Goal: Information Seeking & Learning: Learn about a topic

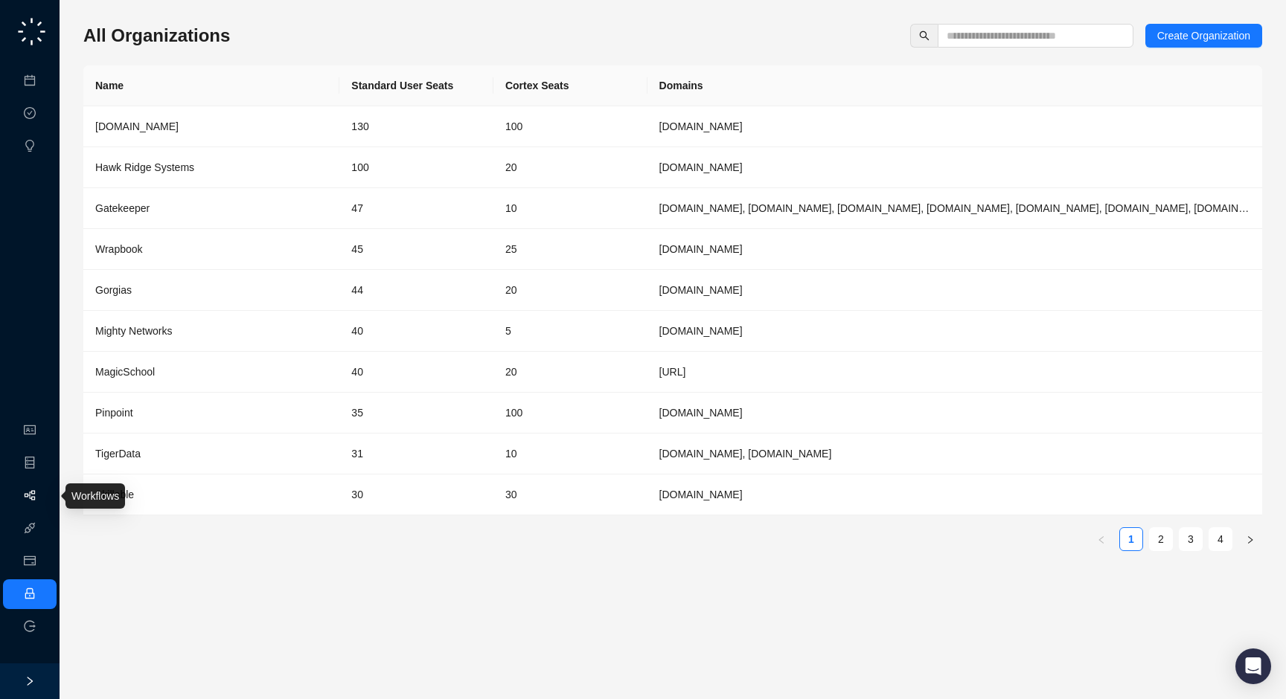
click at [43, 493] on link "Workflows" at bounding box center [67, 496] width 48 height 12
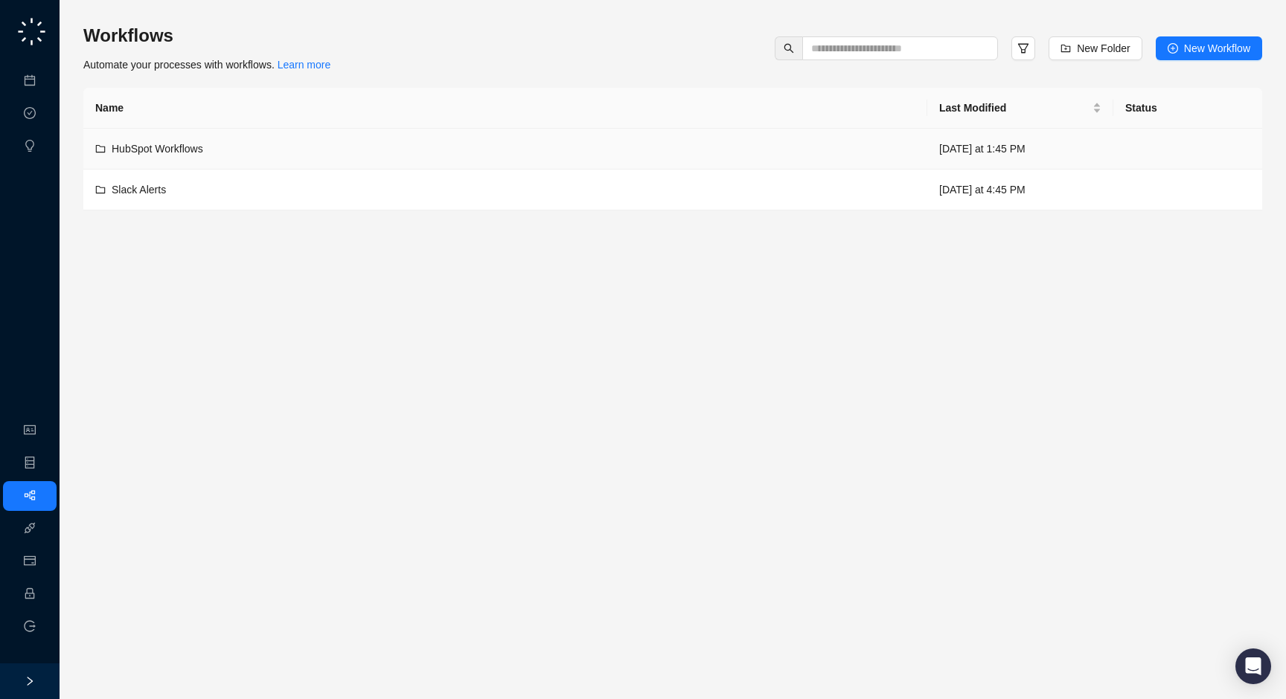
click at [798, 145] on div "HubSpot Workflows" at bounding box center [505, 149] width 820 height 16
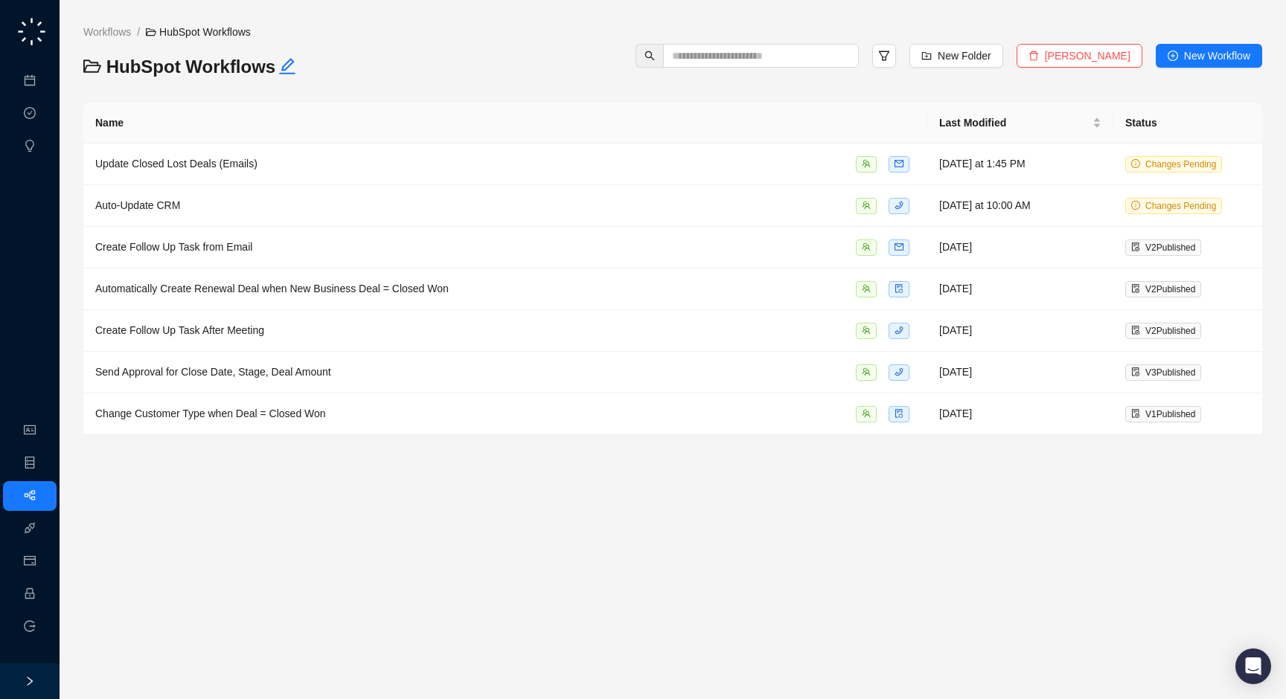
drag, startPoint x: 340, startPoint y: 67, endPoint x: 337, endPoint y: 77, distance: 10.8
click at [337, 77] on h3 "HubSpot Workflows" at bounding box center [280, 67] width 394 height 24
click at [219, 174] on td "Update Closed Lost Deals (Emails)" at bounding box center [505, 165] width 844 height 42
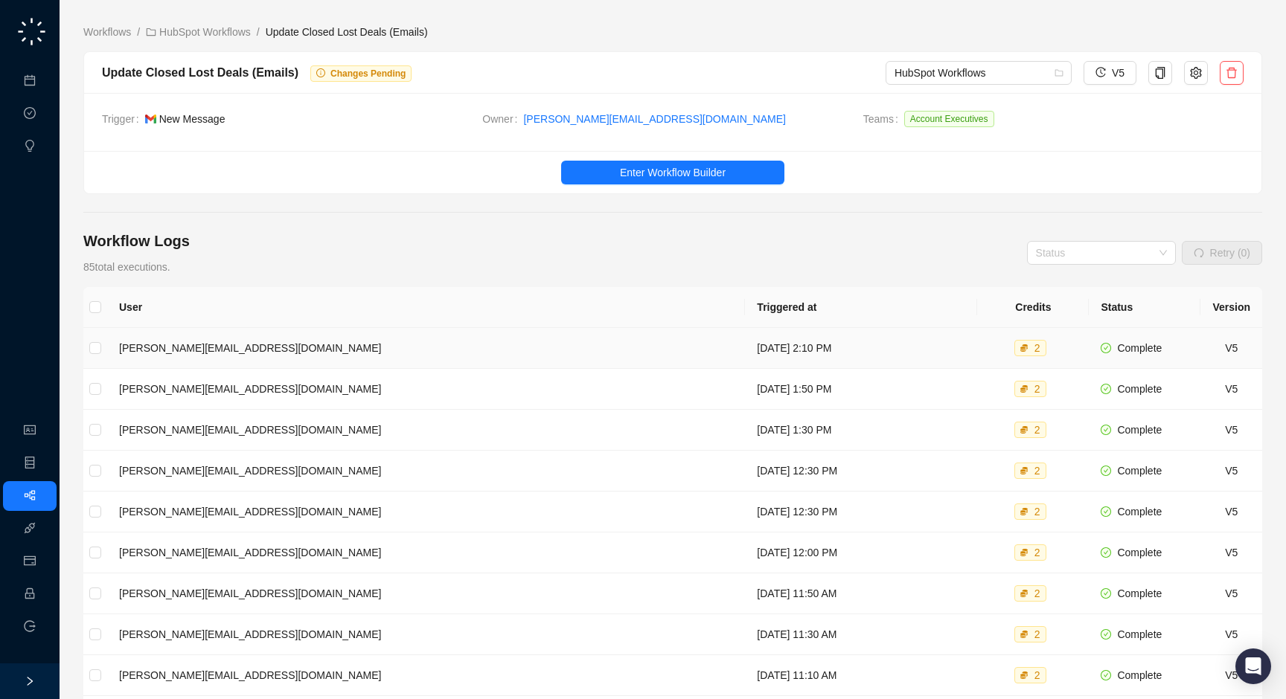
scroll to position [121, 0]
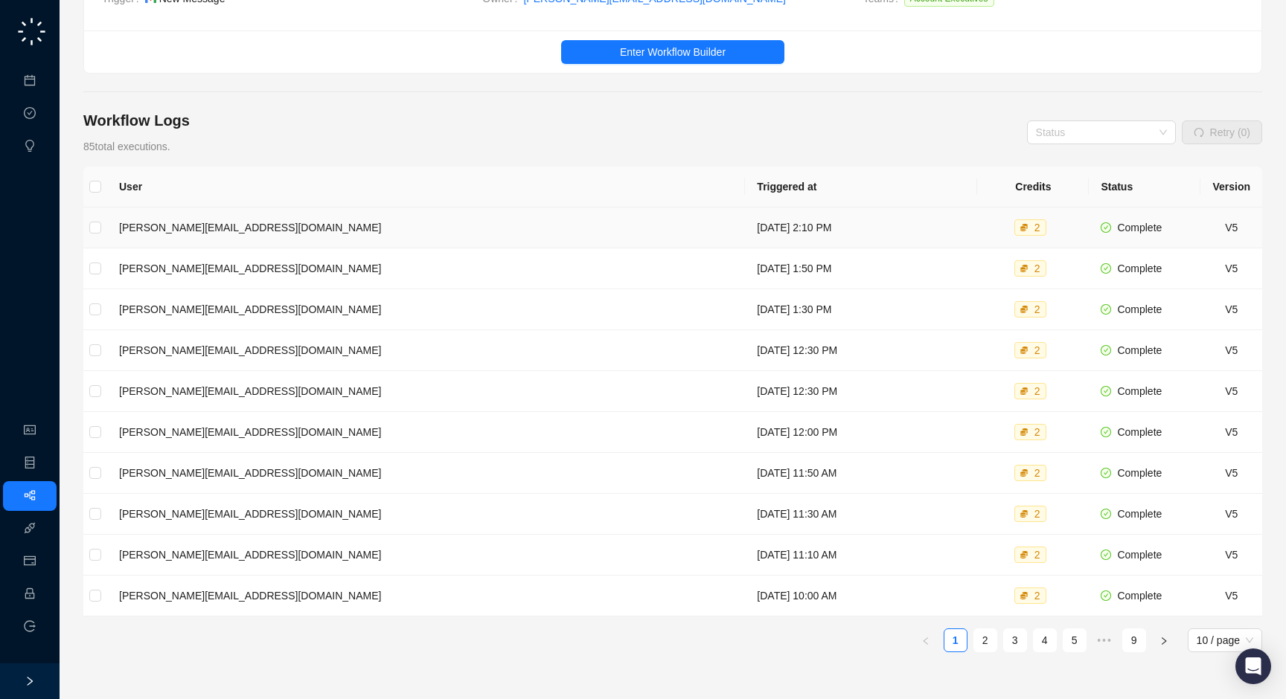
click at [745, 225] on td "[DATE] 2:10 PM" at bounding box center [861, 228] width 232 height 41
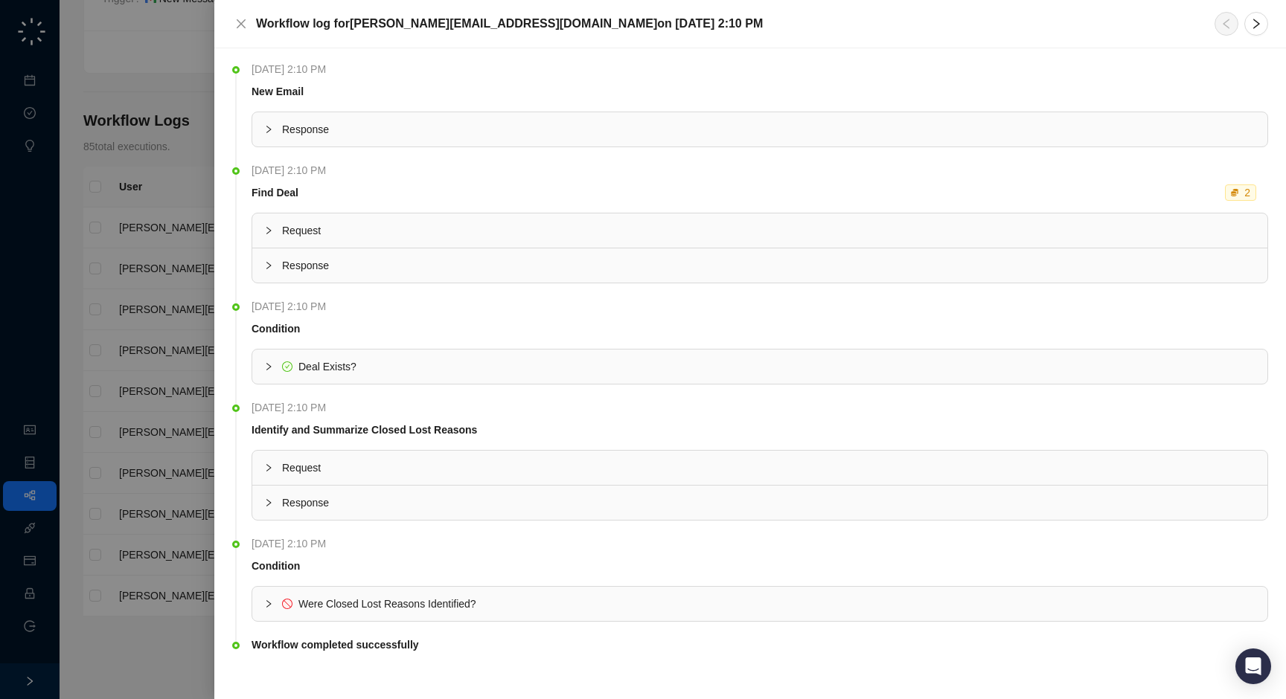
scroll to position [11, 0]
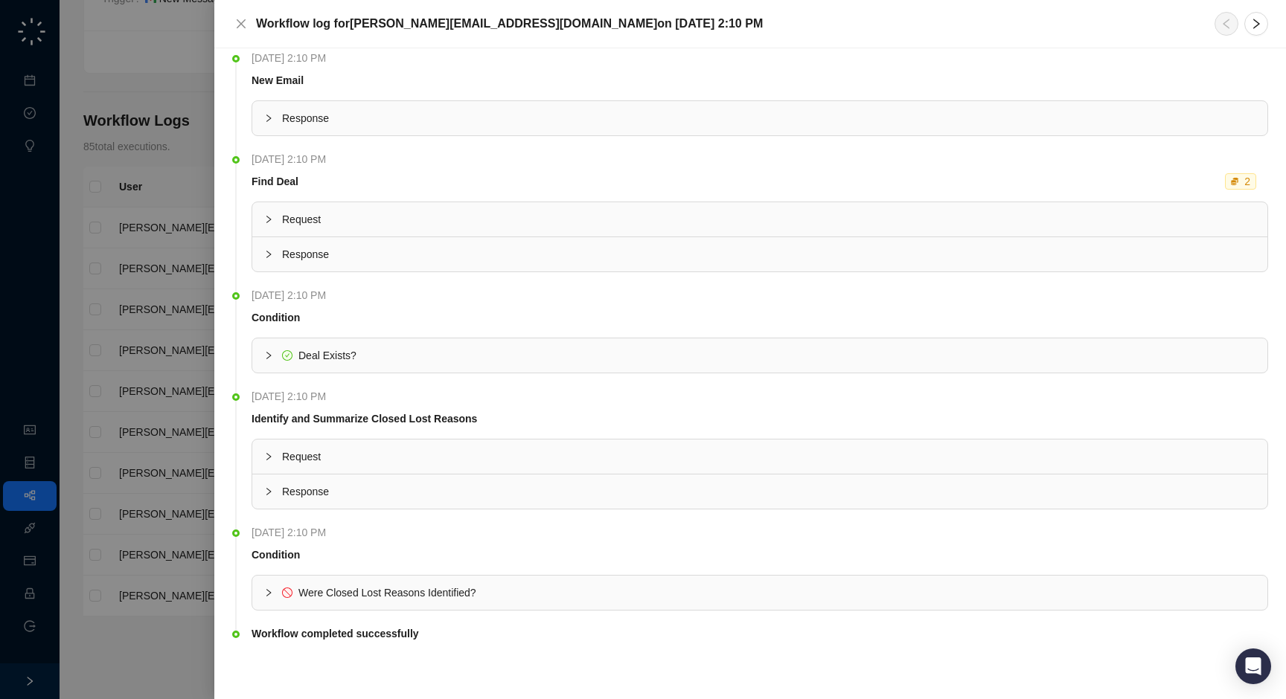
click at [440, 118] on span "Response" at bounding box center [768, 118] width 973 height 16
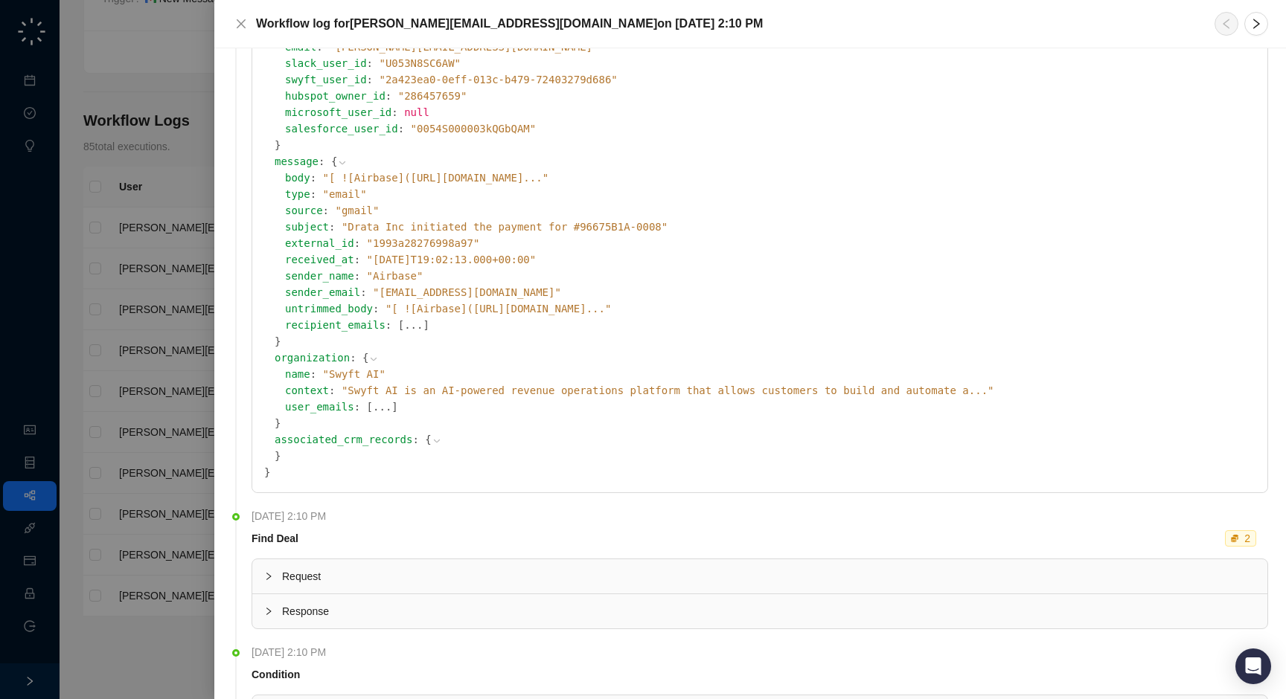
scroll to position [249, 0]
click at [143, 311] on div at bounding box center [643, 349] width 1286 height 699
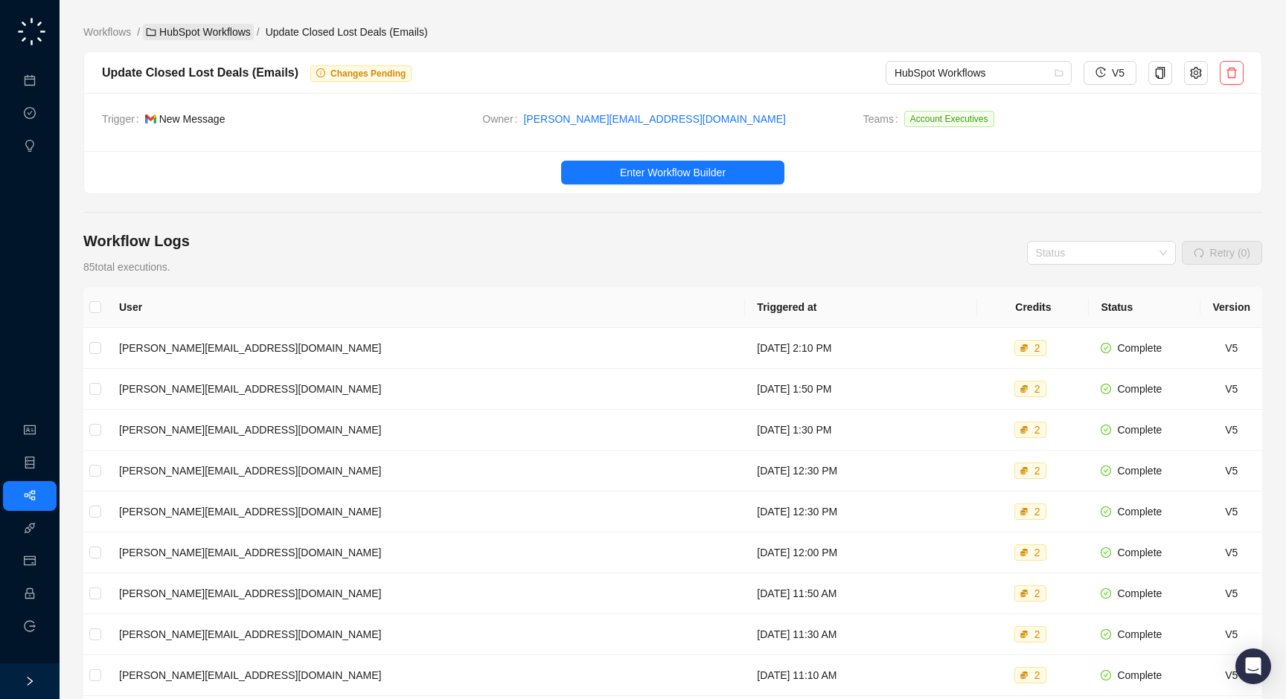
click at [183, 34] on link "HubSpot Workflows" at bounding box center [198, 32] width 111 height 16
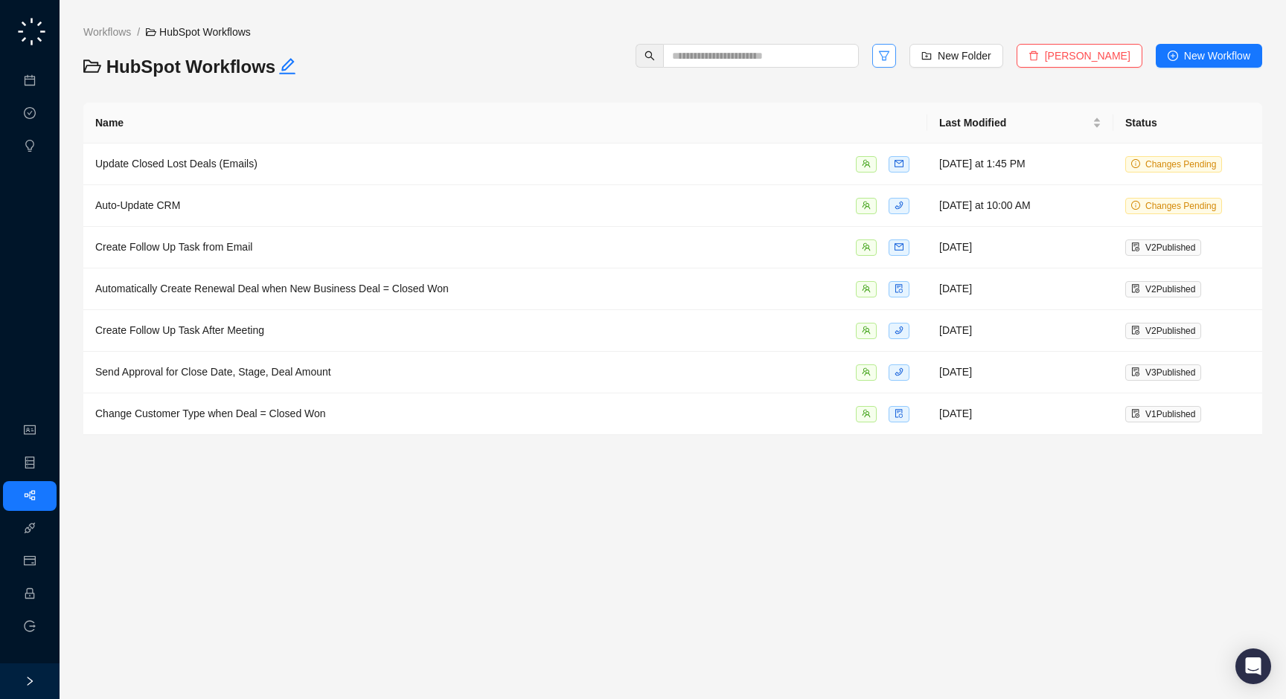
click at [890, 55] on icon "filter" at bounding box center [884, 56] width 12 height 12
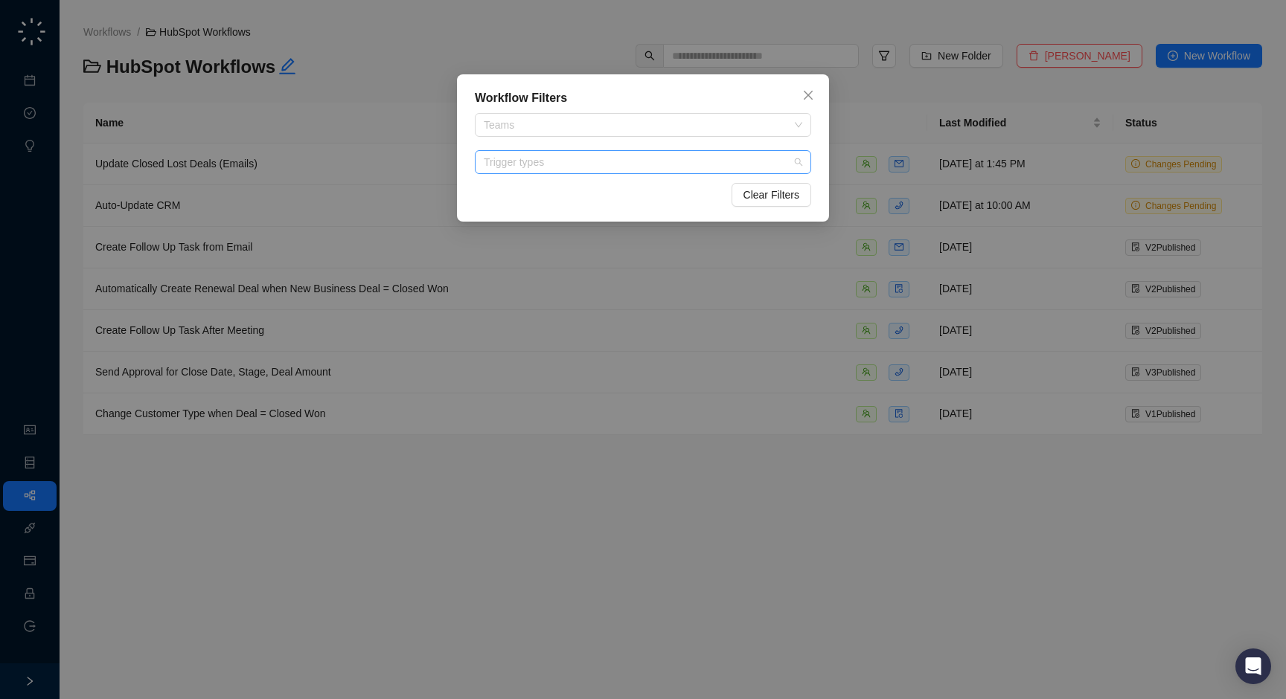
click at [612, 164] on div at bounding box center [635, 162] width 315 height 11
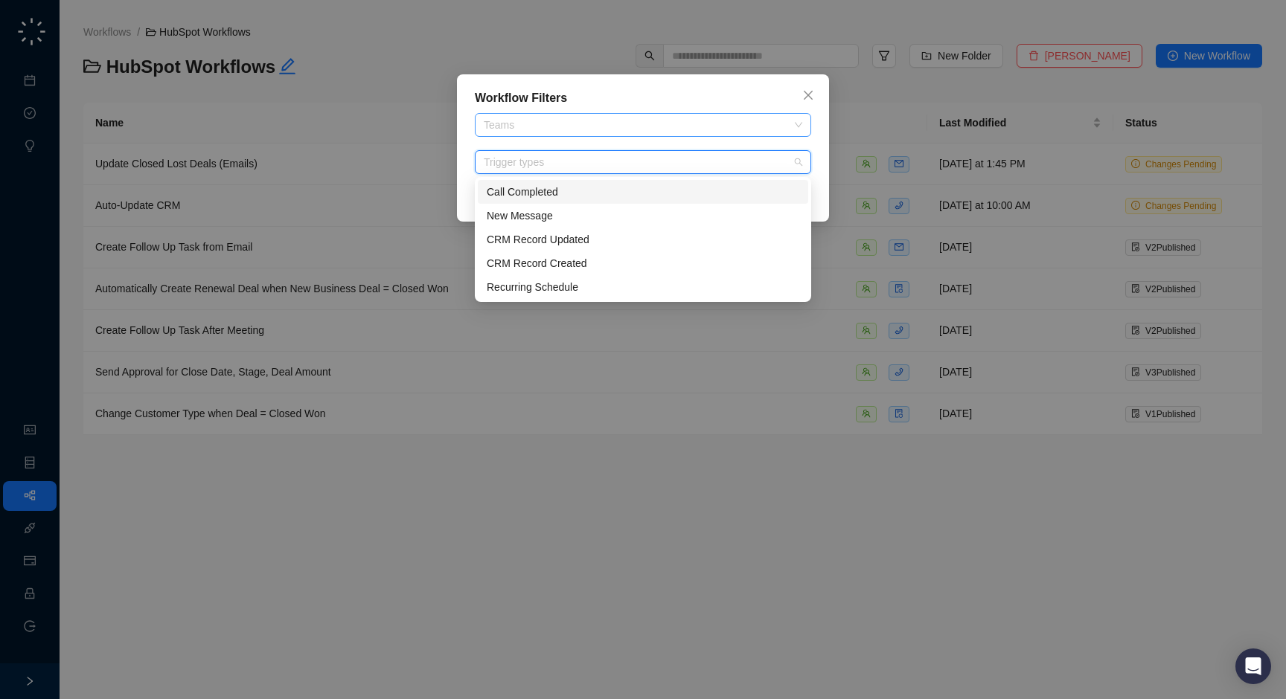
click at [614, 123] on div at bounding box center [635, 125] width 315 height 11
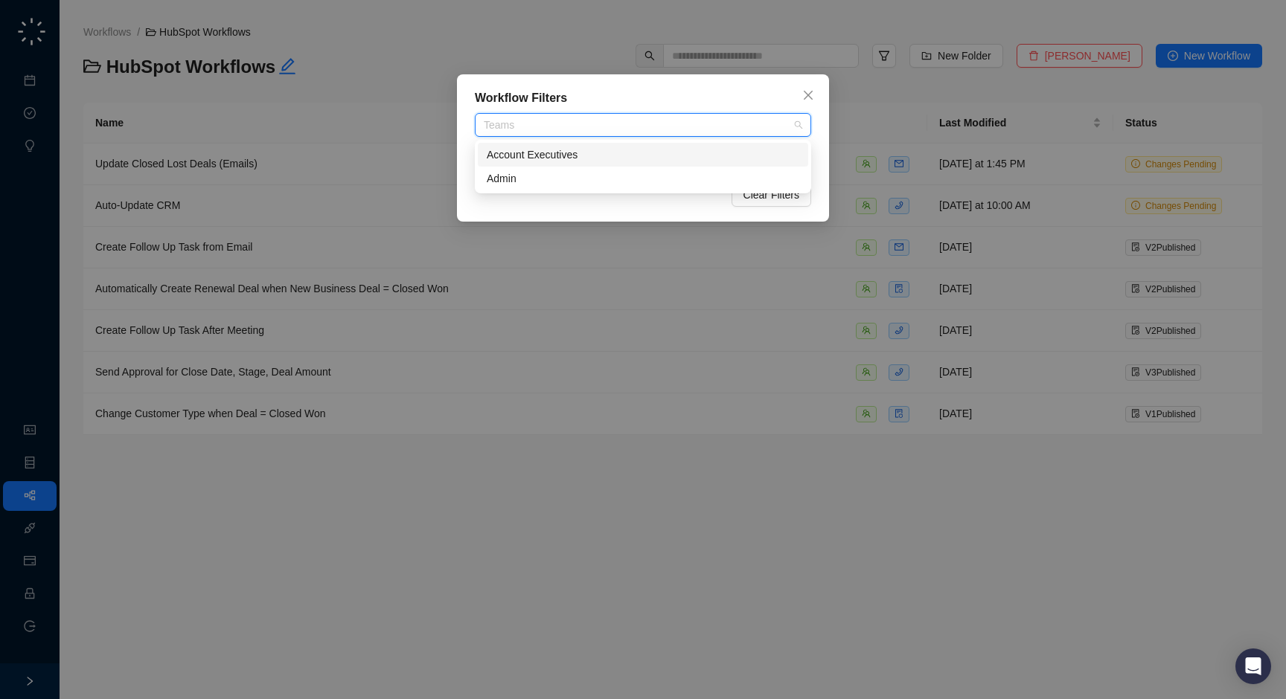
click at [614, 105] on div "Workflow Filters" at bounding box center [643, 98] width 336 height 18
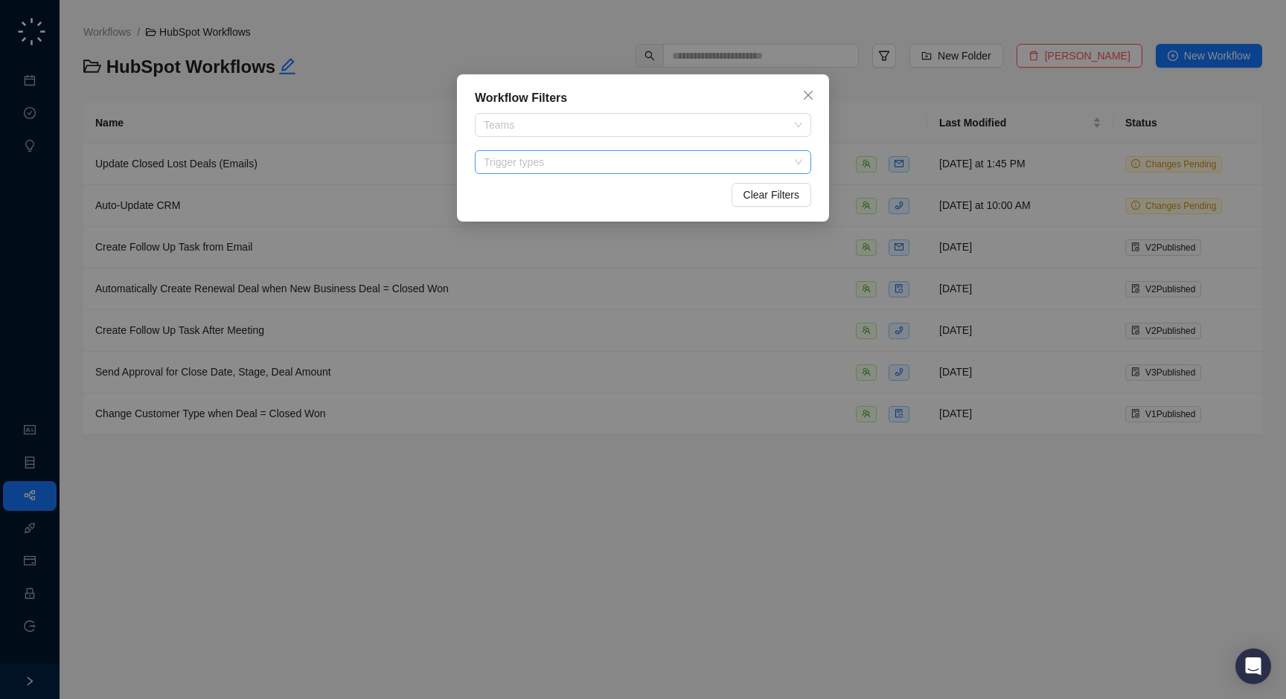
click at [496, 170] on div "Trigger types" at bounding box center [643, 162] width 336 height 24
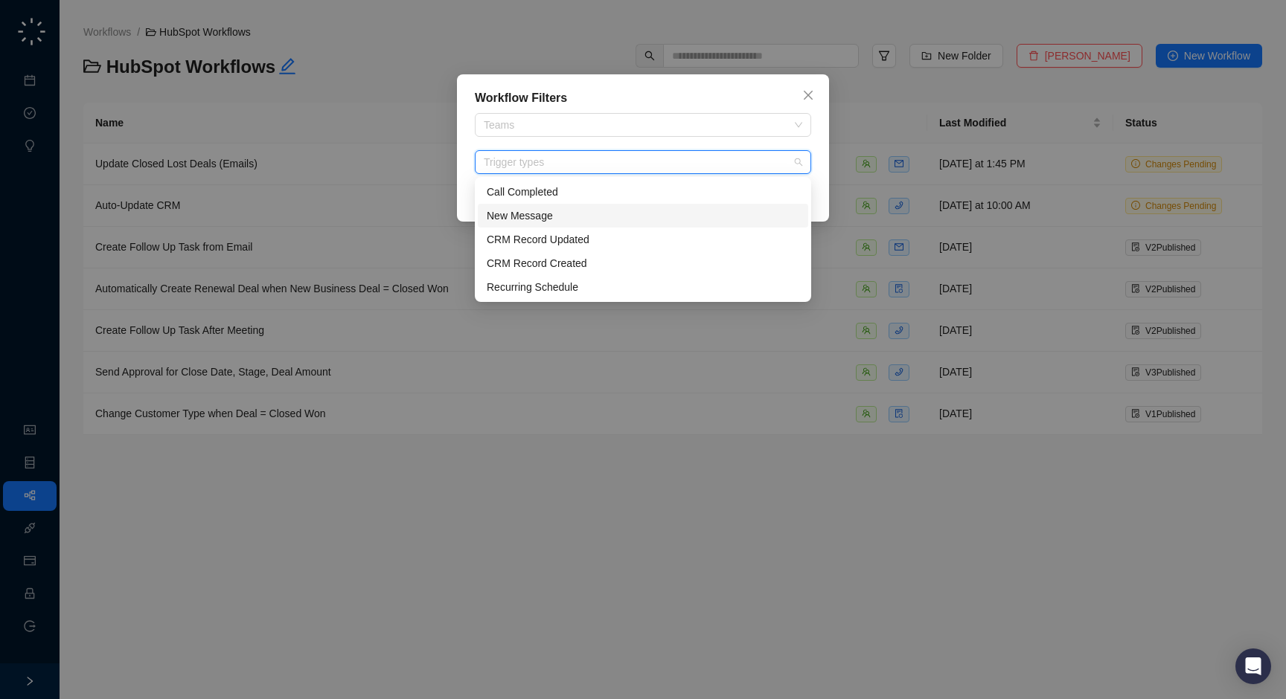
click at [514, 215] on div "New Message" at bounding box center [643, 216] width 312 height 16
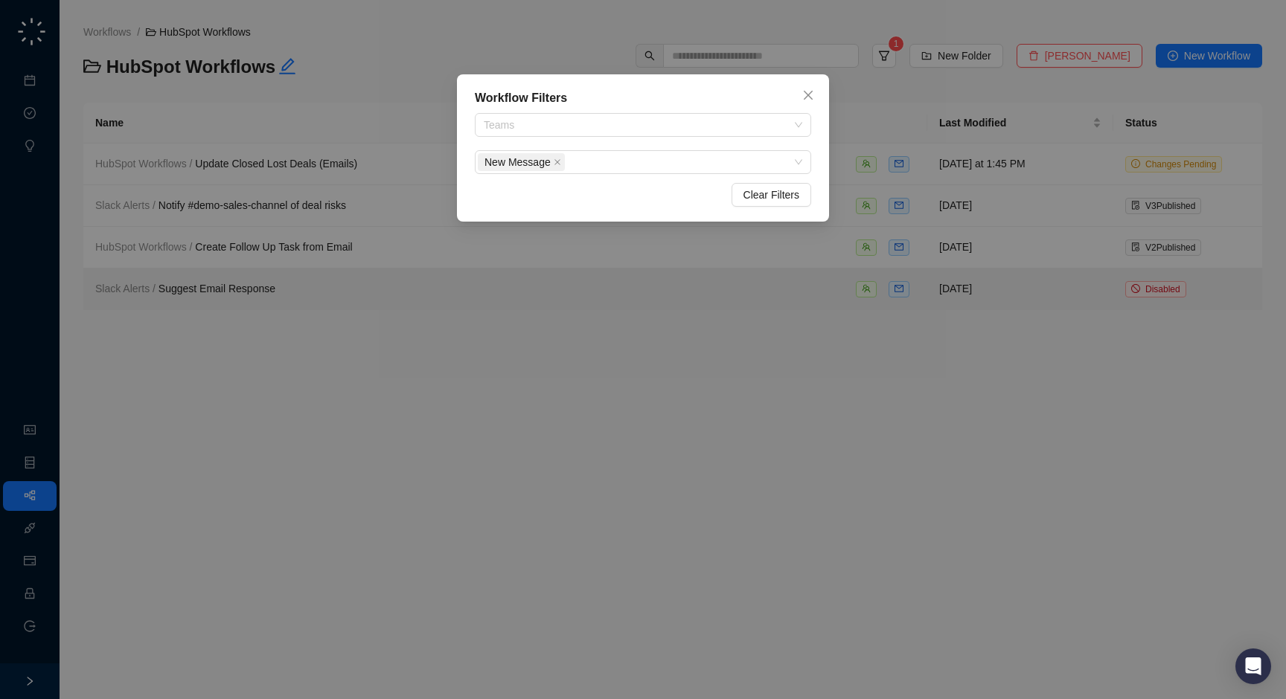
click at [691, 422] on div "Workflow Filters Teams New Message Clear Filters" at bounding box center [643, 349] width 1286 height 699
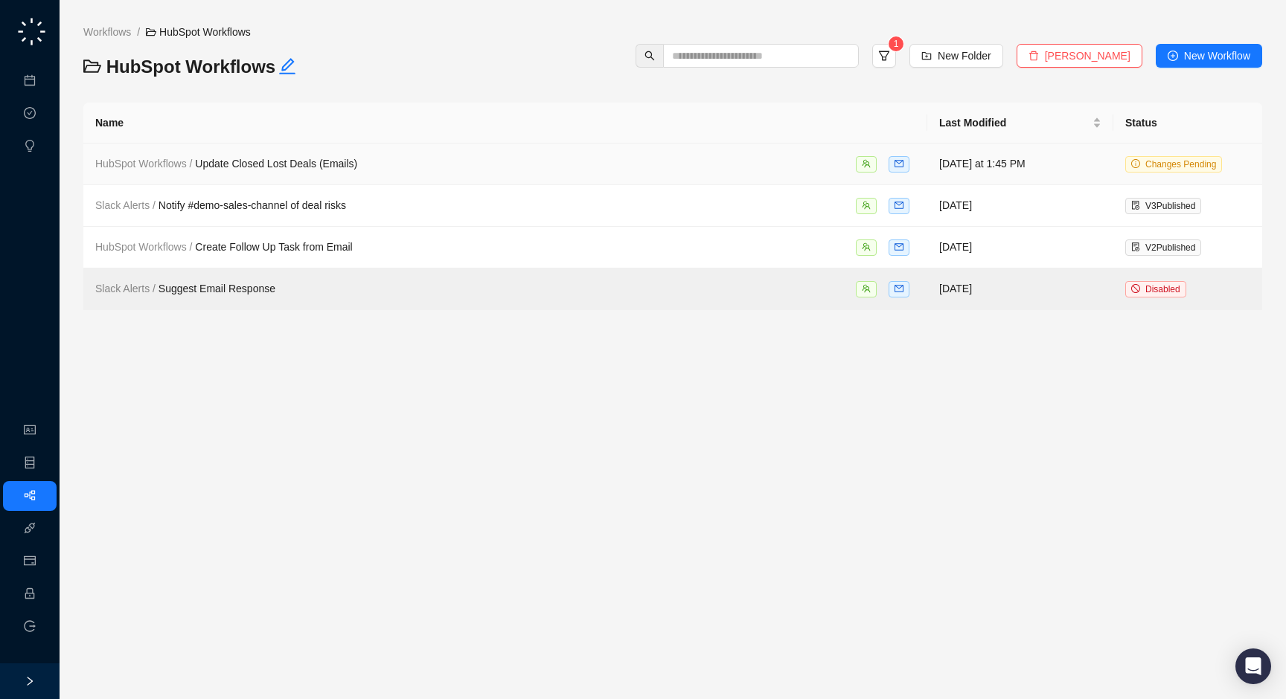
click at [514, 161] on div "HubSpot Workflows / Update Closed Lost Deals (Emails)" at bounding box center [505, 163] width 820 height 17
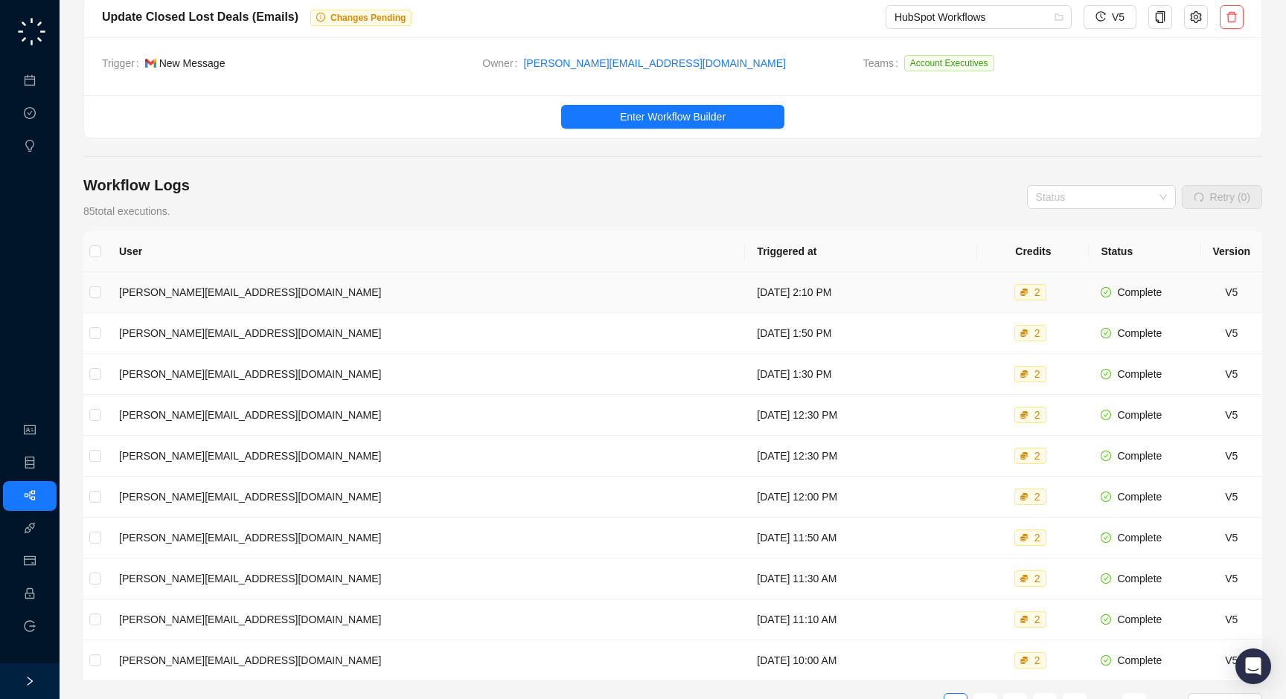
scroll to position [60, 0]
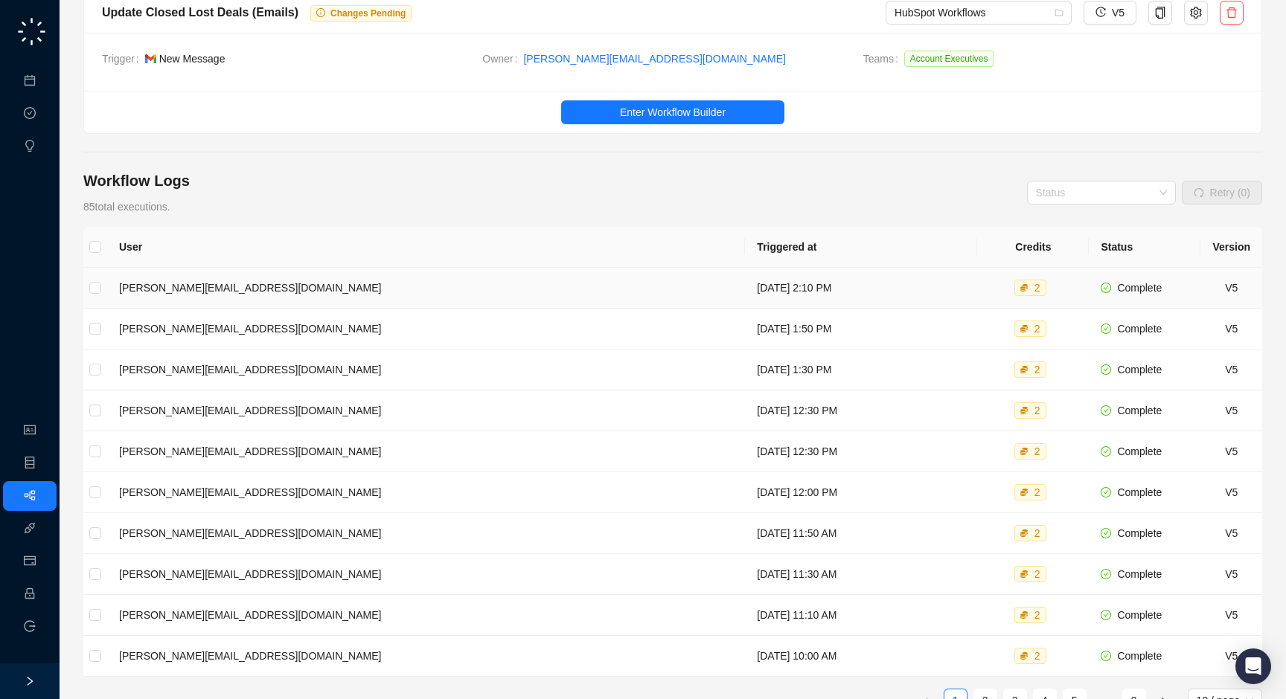
click at [745, 289] on td "[DATE] 2:10 PM" at bounding box center [861, 288] width 232 height 41
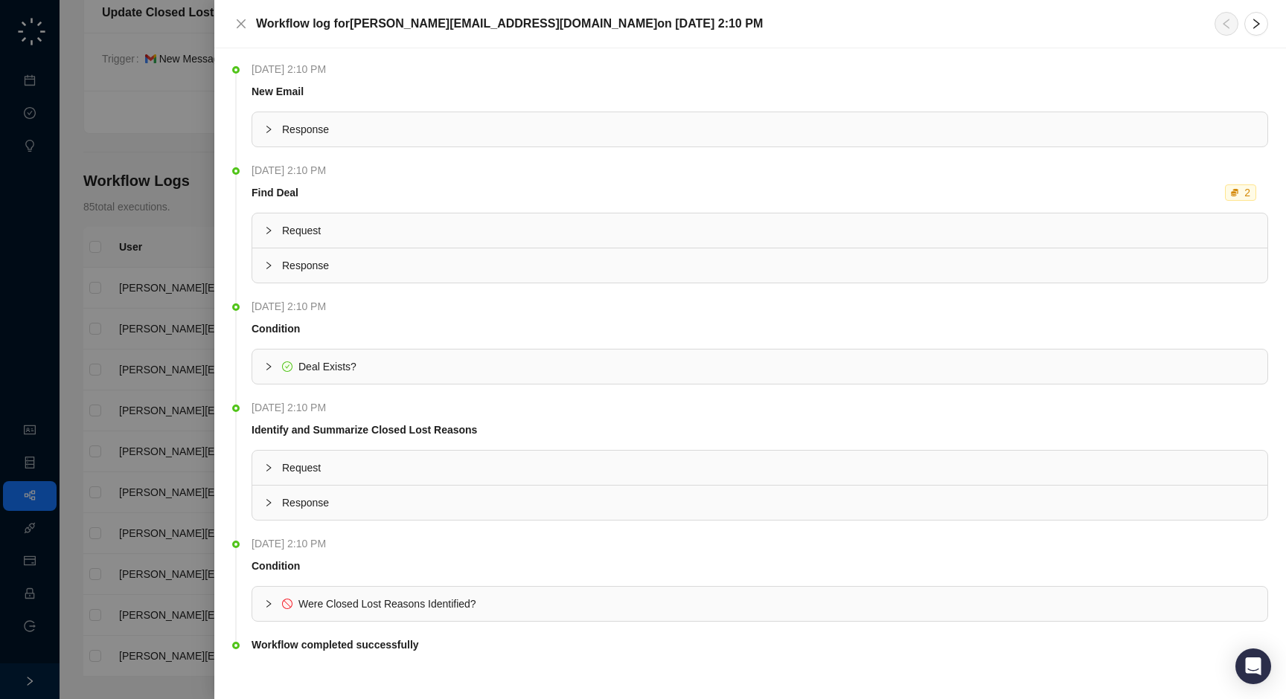
scroll to position [11, 0]
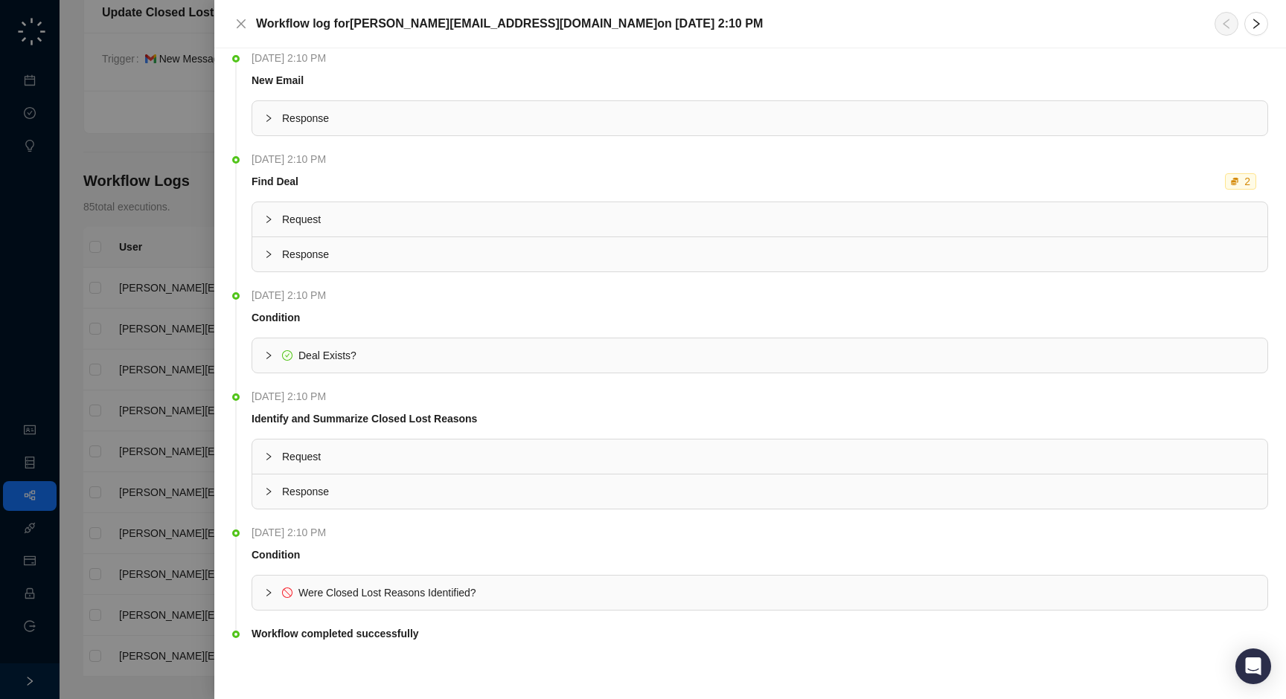
click at [374, 118] on span "Response" at bounding box center [768, 118] width 973 height 16
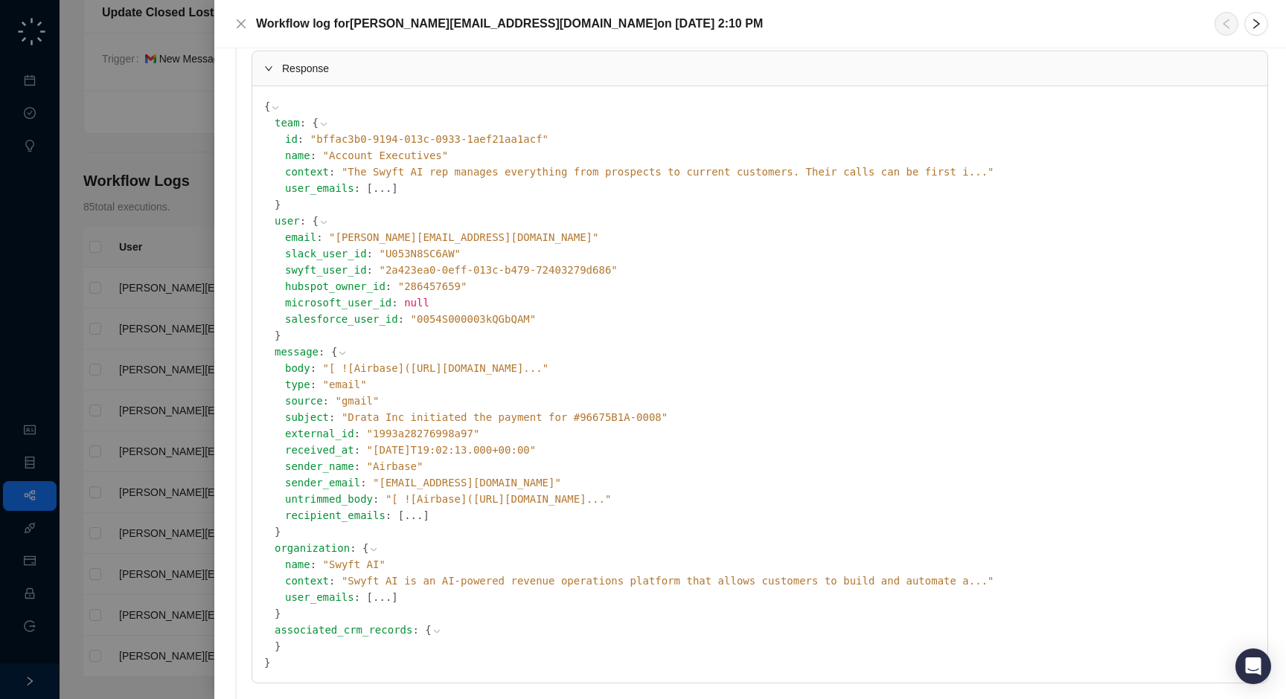
scroll to position [79, 0]
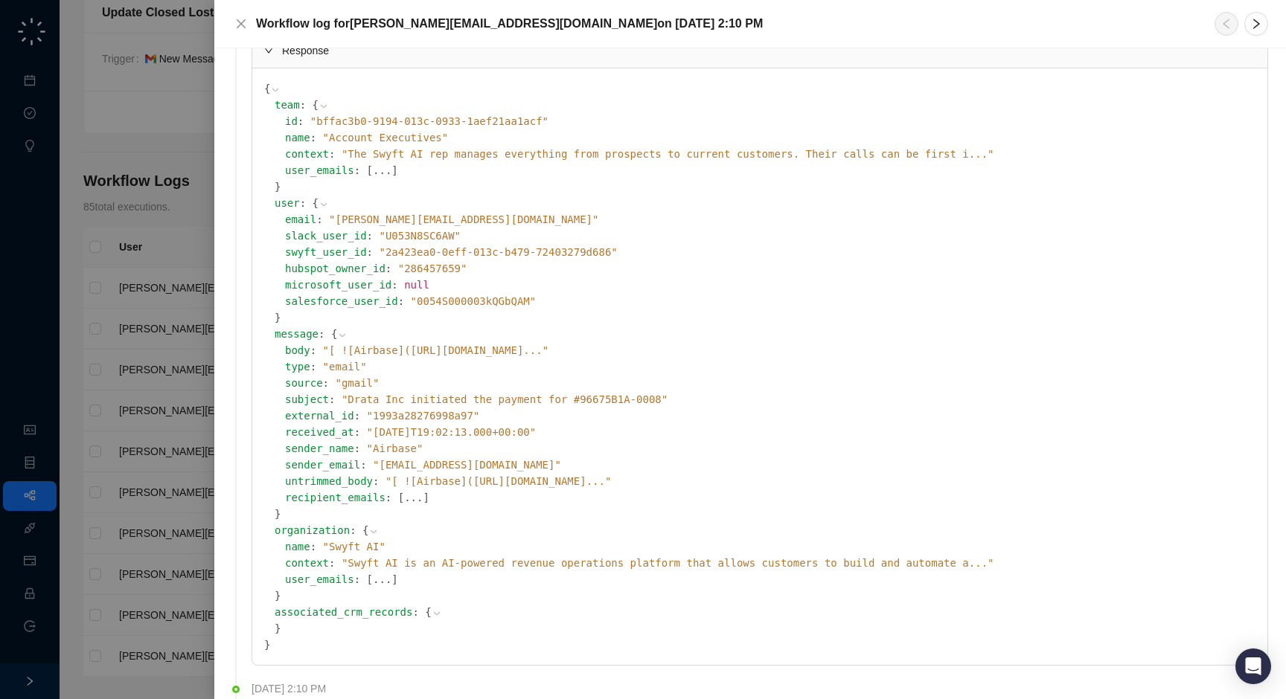
click at [155, 382] on div at bounding box center [643, 349] width 1286 height 699
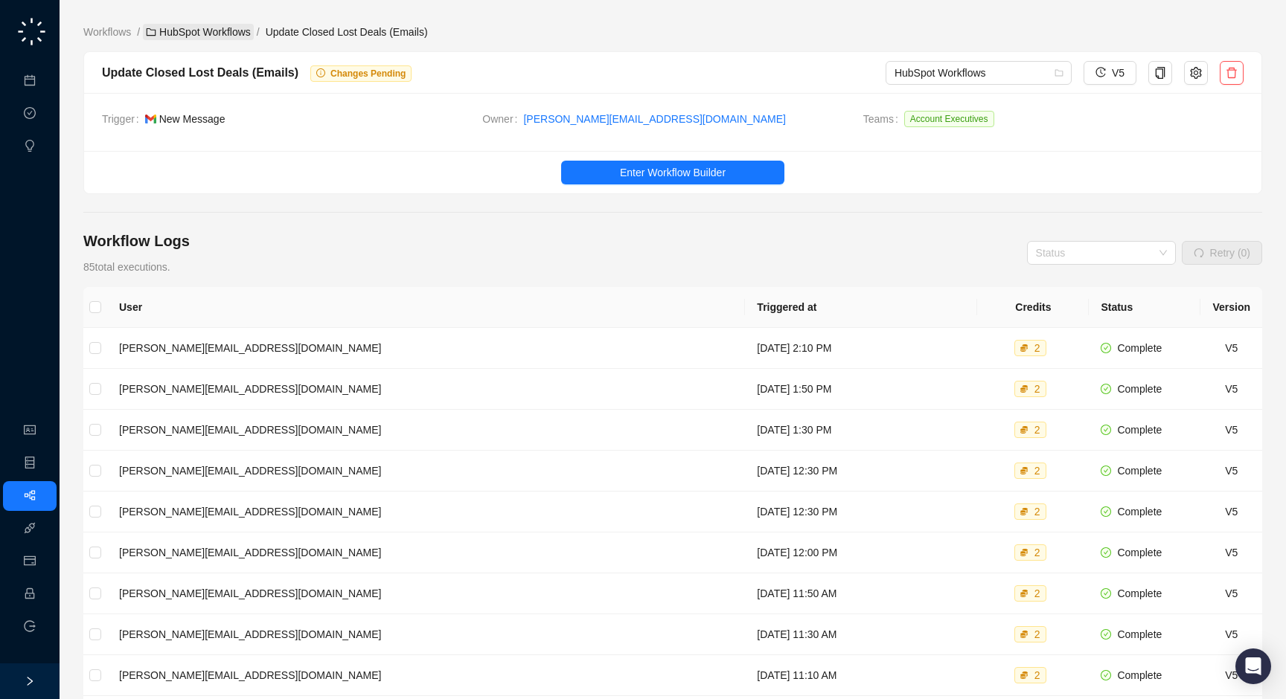
click at [195, 31] on link "HubSpot Workflows" at bounding box center [198, 32] width 111 height 16
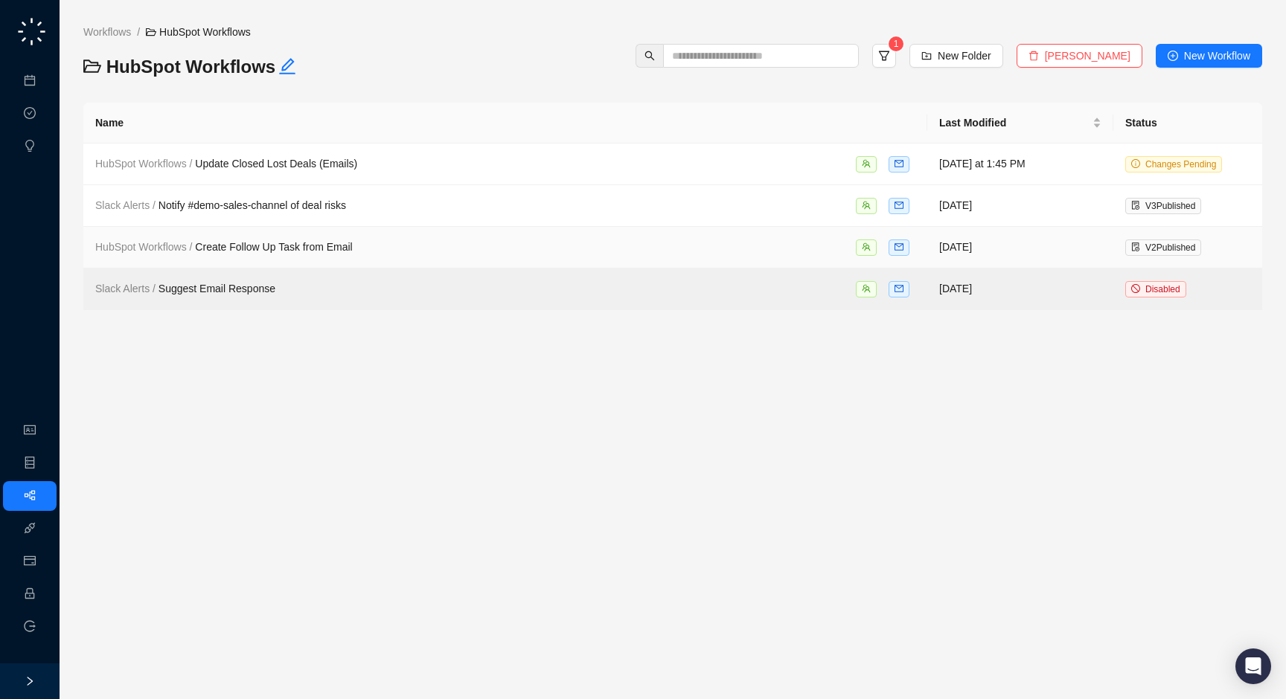
click at [301, 242] on span "HubSpot Workflows / Create Follow Up Task from Email" at bounding box center [223, 247] width 257 height 12
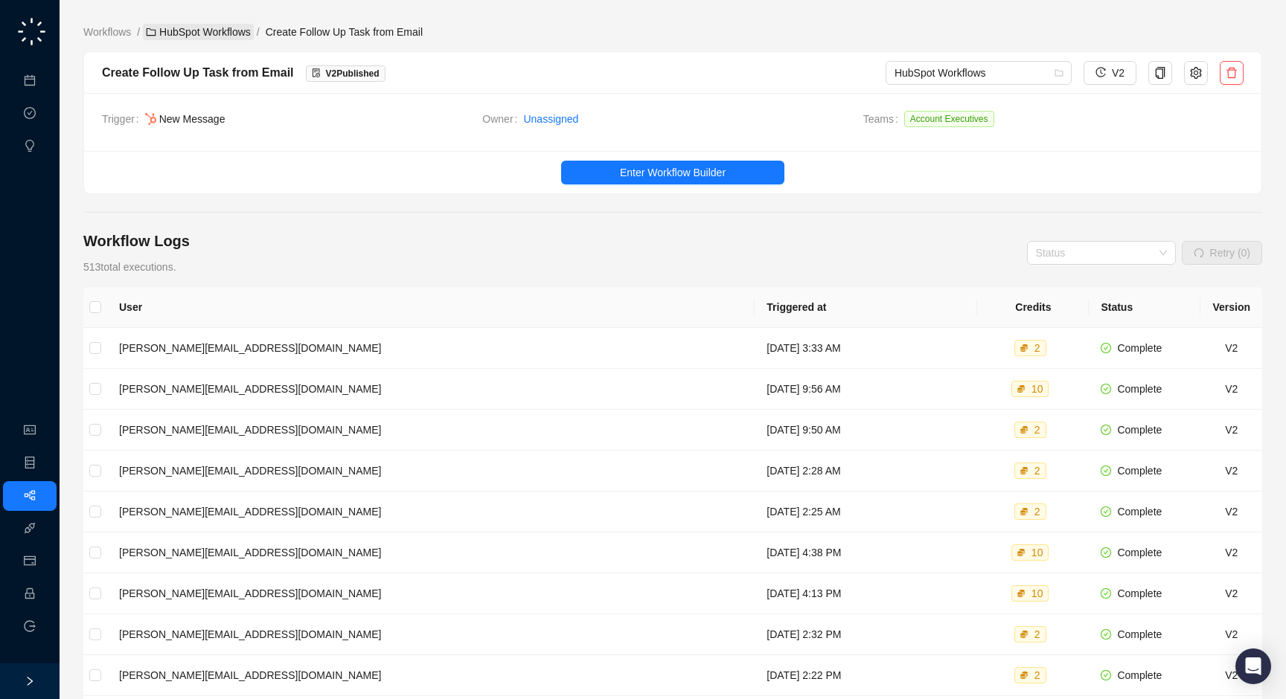
click at [196, 39] on link "HubSpot Workflows" at bounding box center [198, 32] width 111 height 16
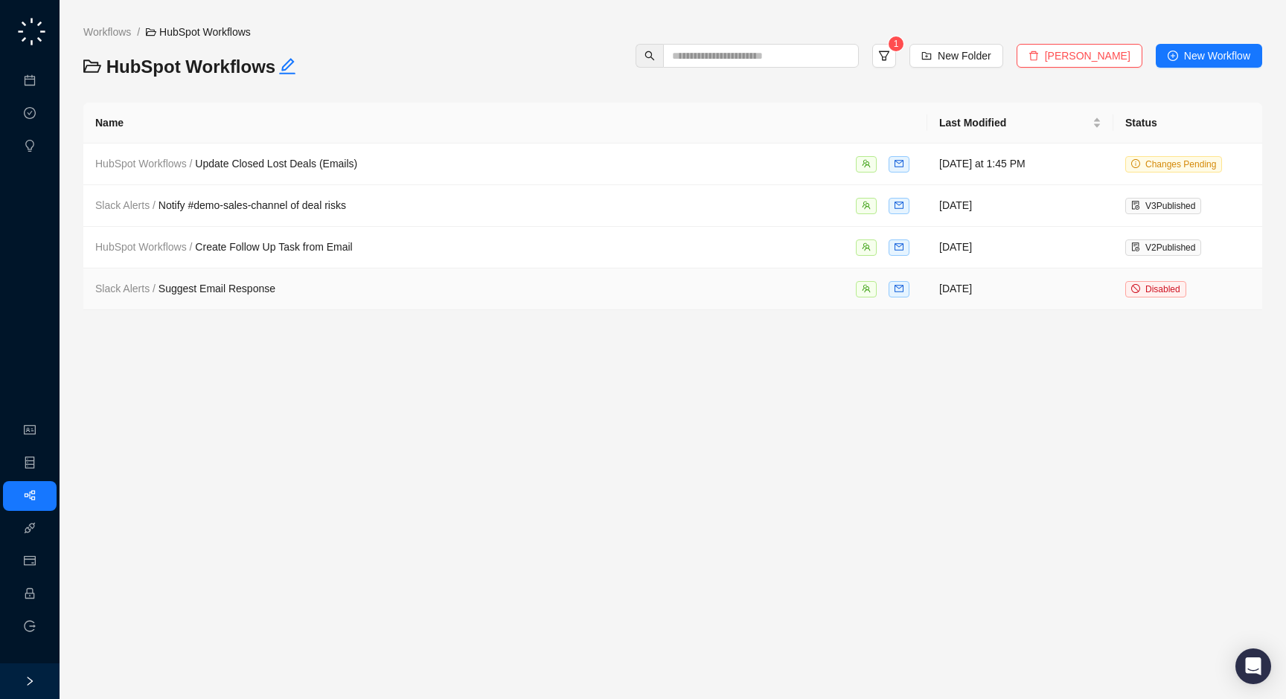
click at [217, 280] on div "Slack Alerts / Suggest Email Response" at bounding box center [185, 288] width 180 height 16
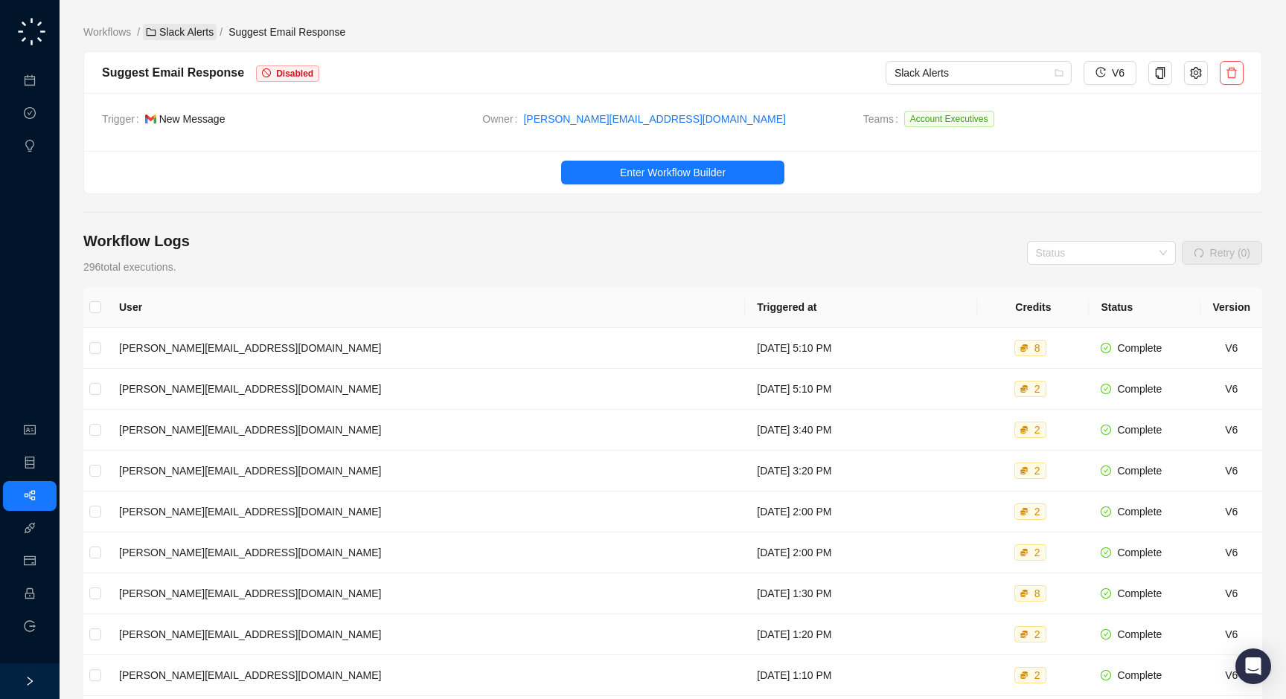
click at [200, 33] on link "Slack Alerts" at bounding box center [180, 32] width 74 height 16
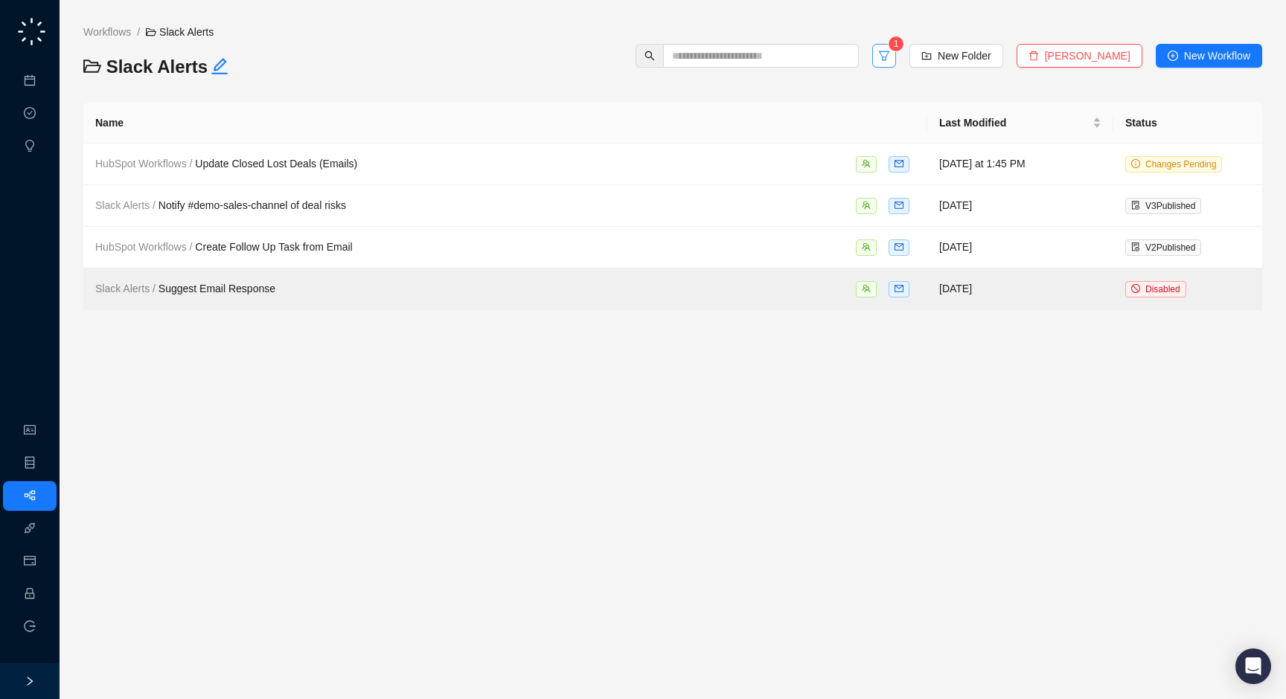
click at [896, 57] on button "button" at bounding box center [884, 56] width 24 height 24
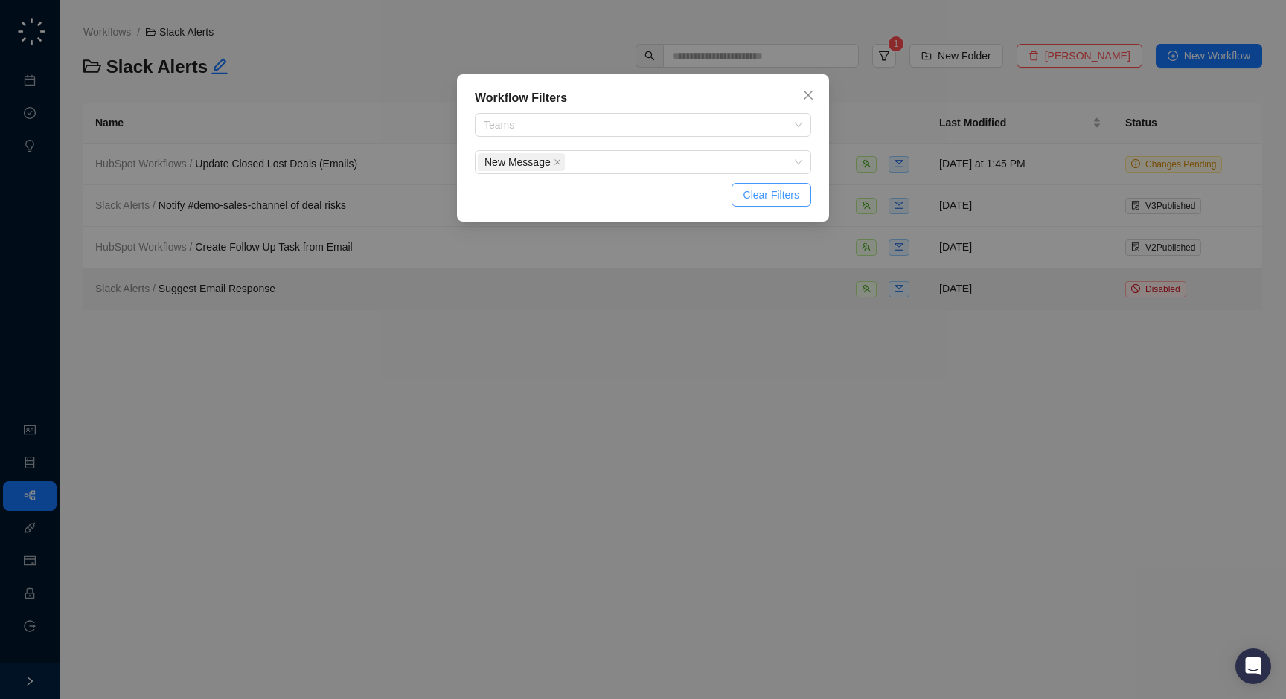
click at [766, 189] on span "Clear Filters" at bounding box center [771, 195] width 56 height 16
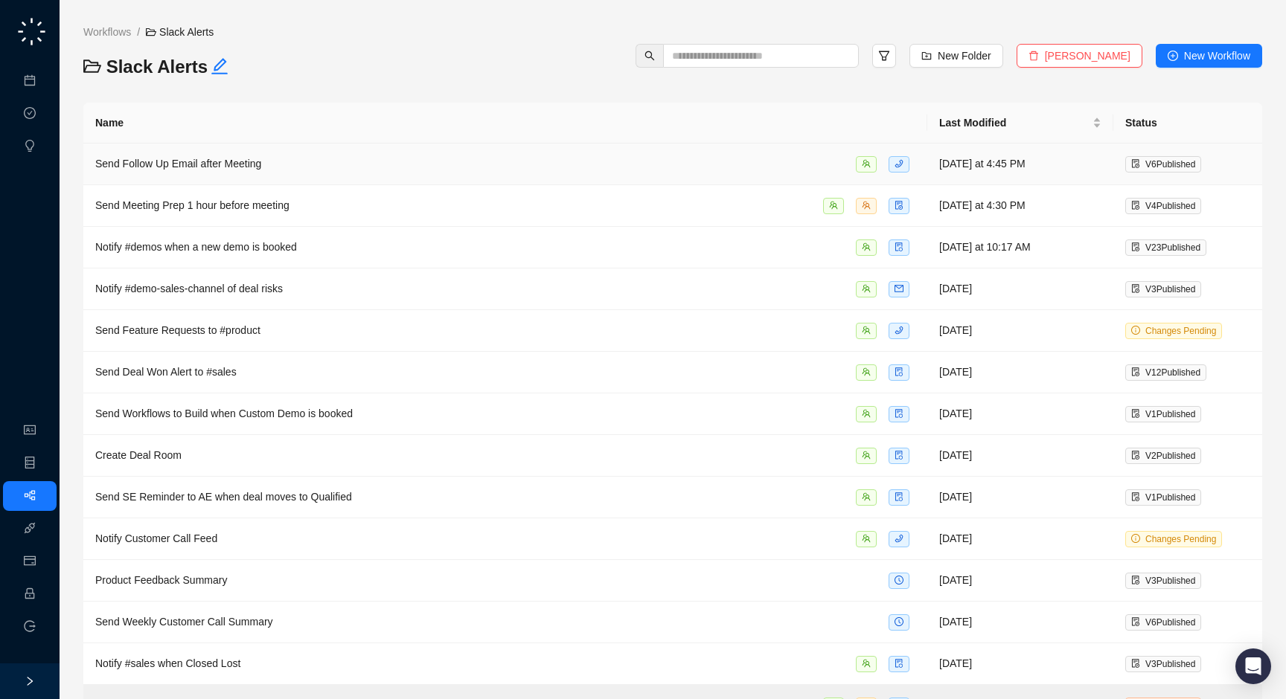
click at [402, 155] on div "Send Follow Up Email after Meeting" at bounding box center [505, 163] width 820 height 17
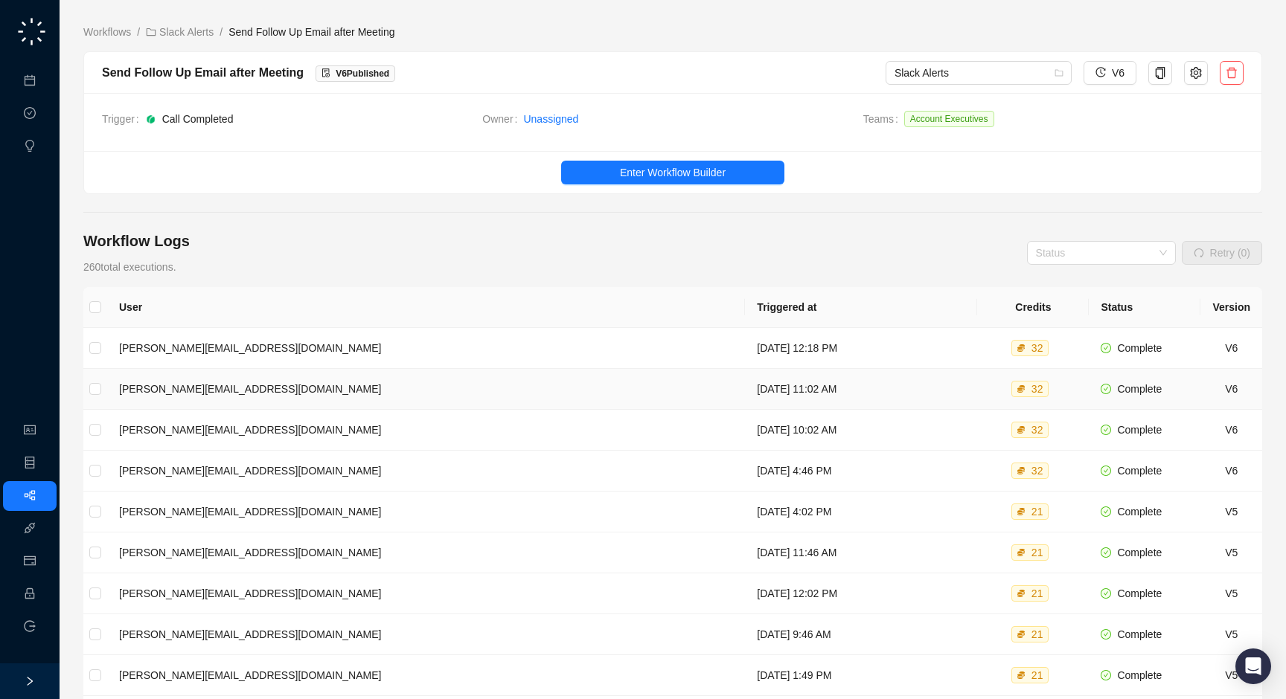
scroll to position [109, 0]
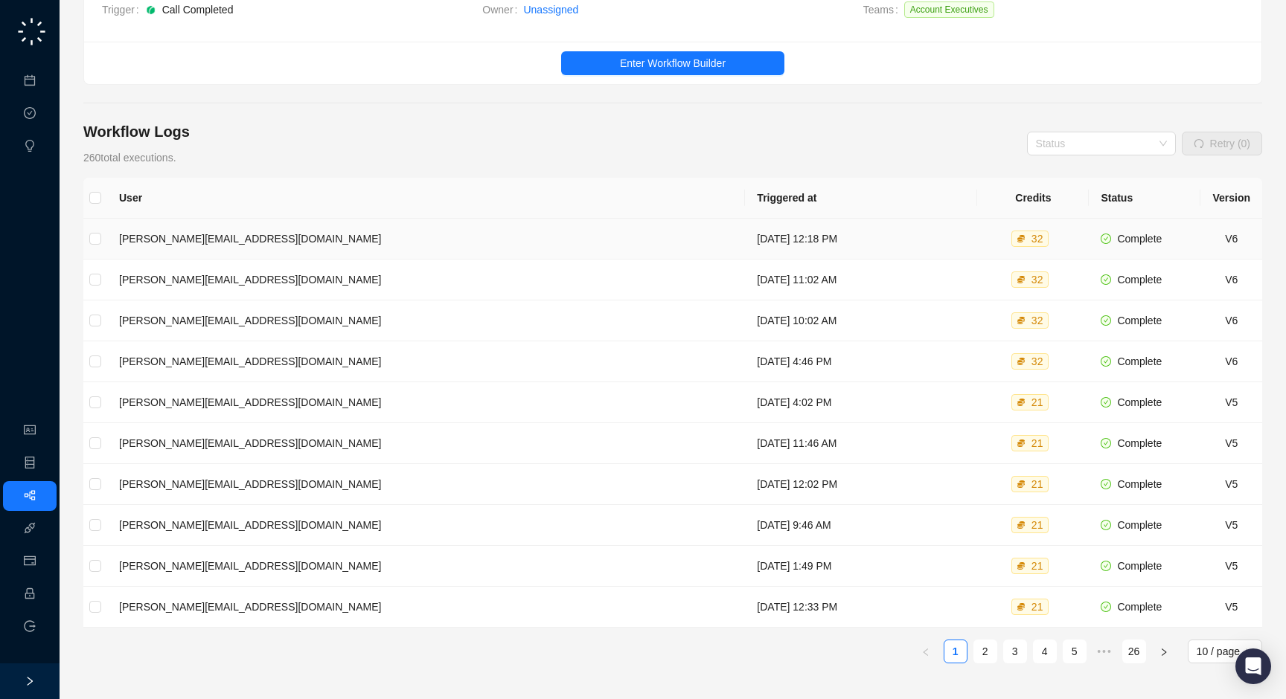
click at [745, 241] on td "[DATE] 12:18 PM" at bounding box center [861, 239] width 232 height 41
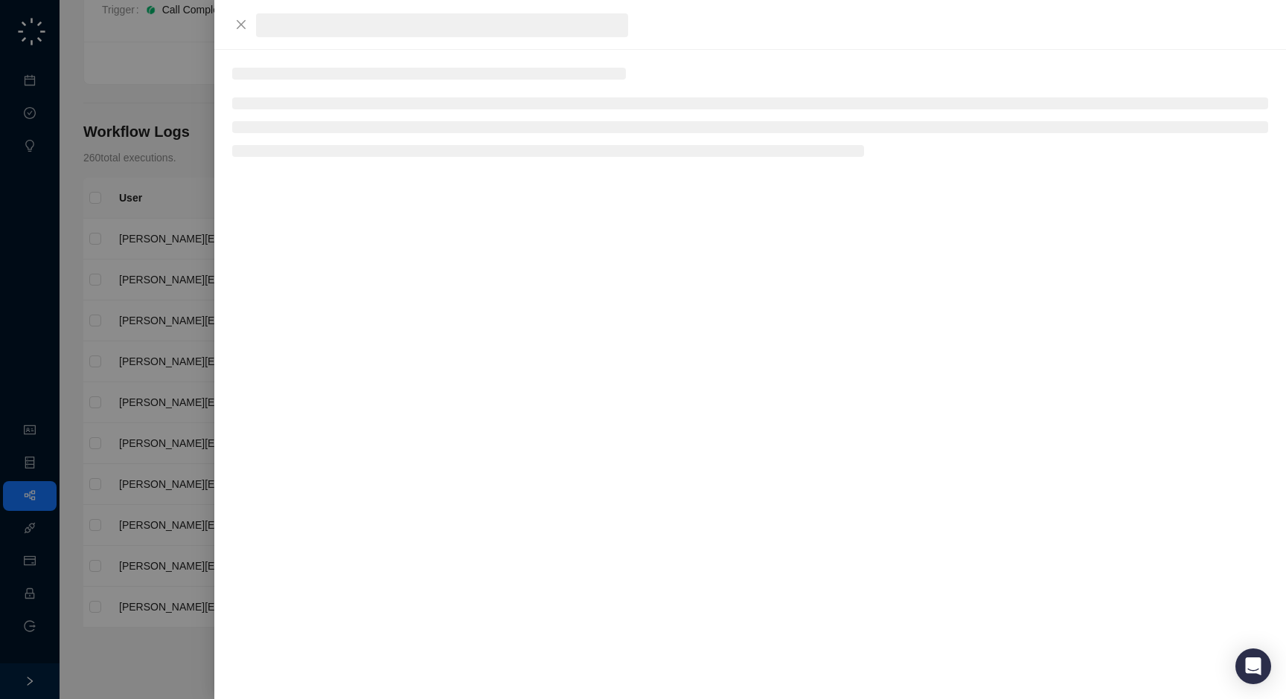
scroll to position [46, 0]
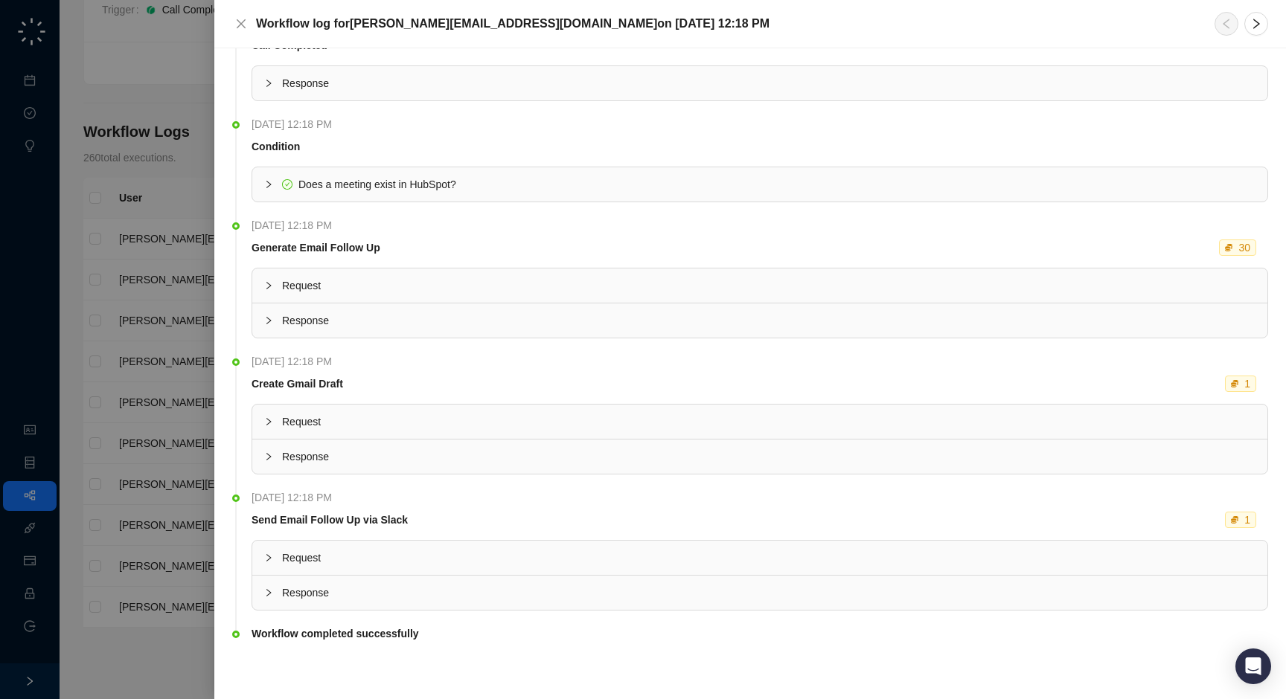
click at [402, 607] on div "Response" at bounding box center [759, 593] width 1015 height 34
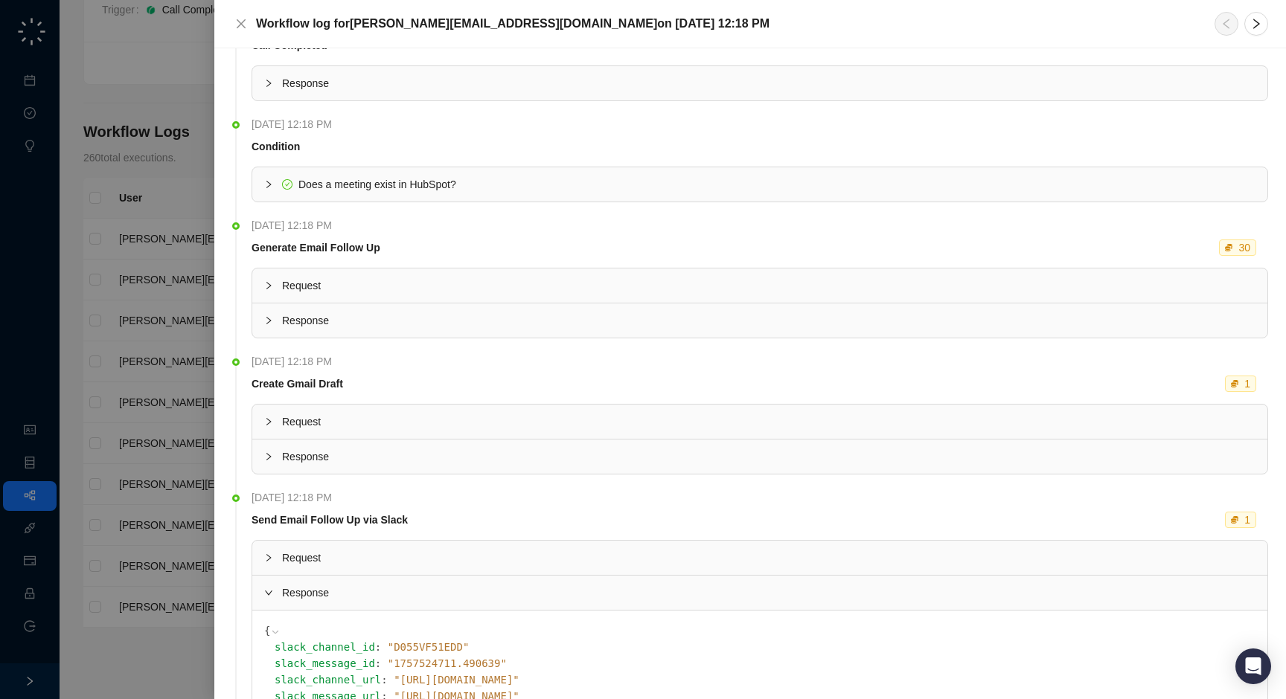
scroll to position [169, 0]
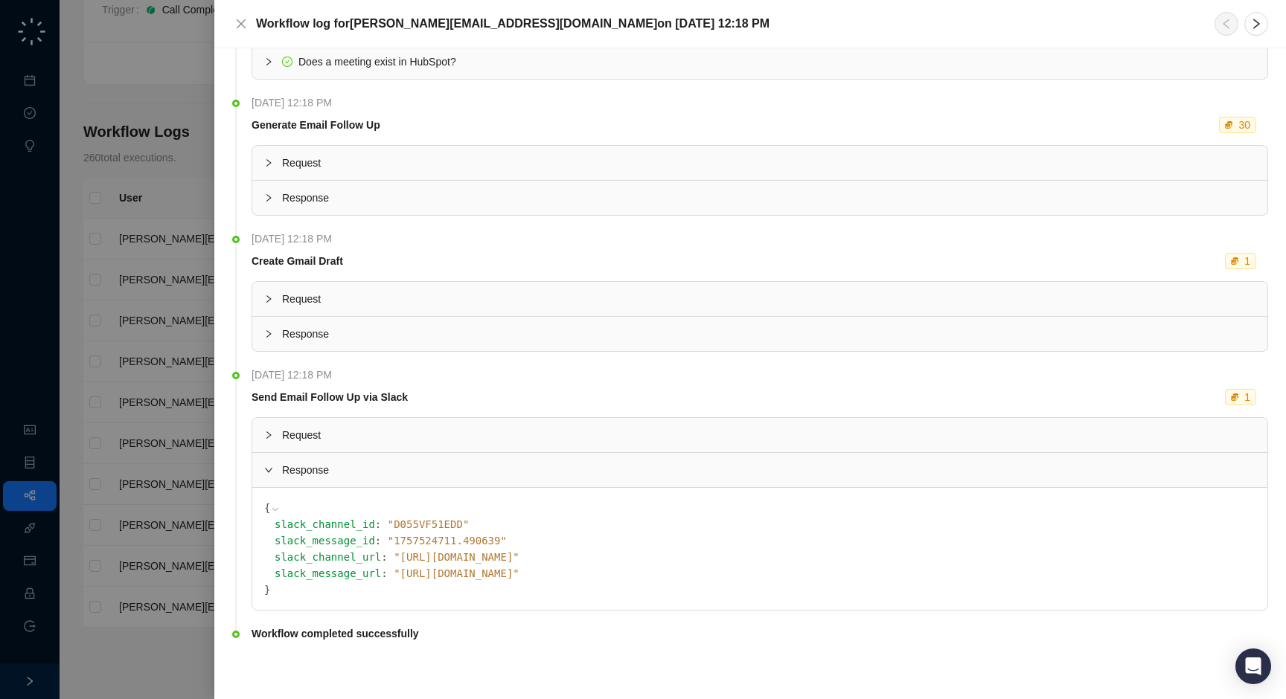
click at [394, 441] on span "Request" at bounding box center [768, 435] width 973 height 16
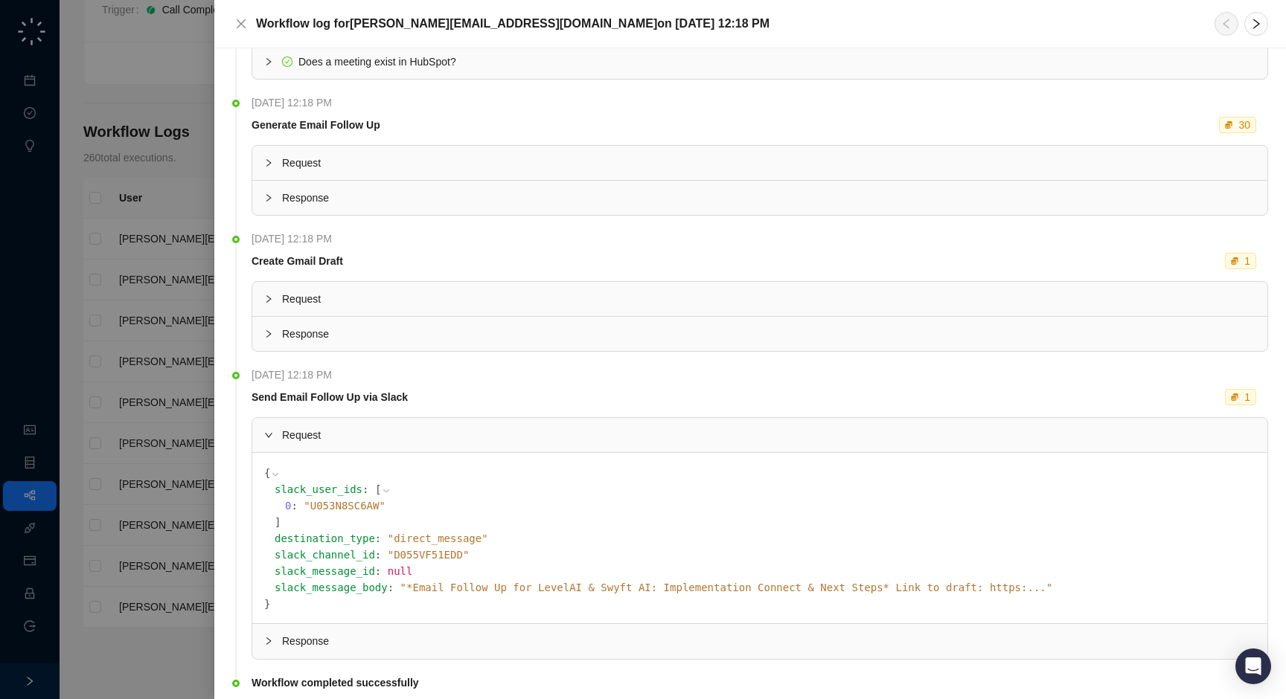
scroll to position [218, 0]
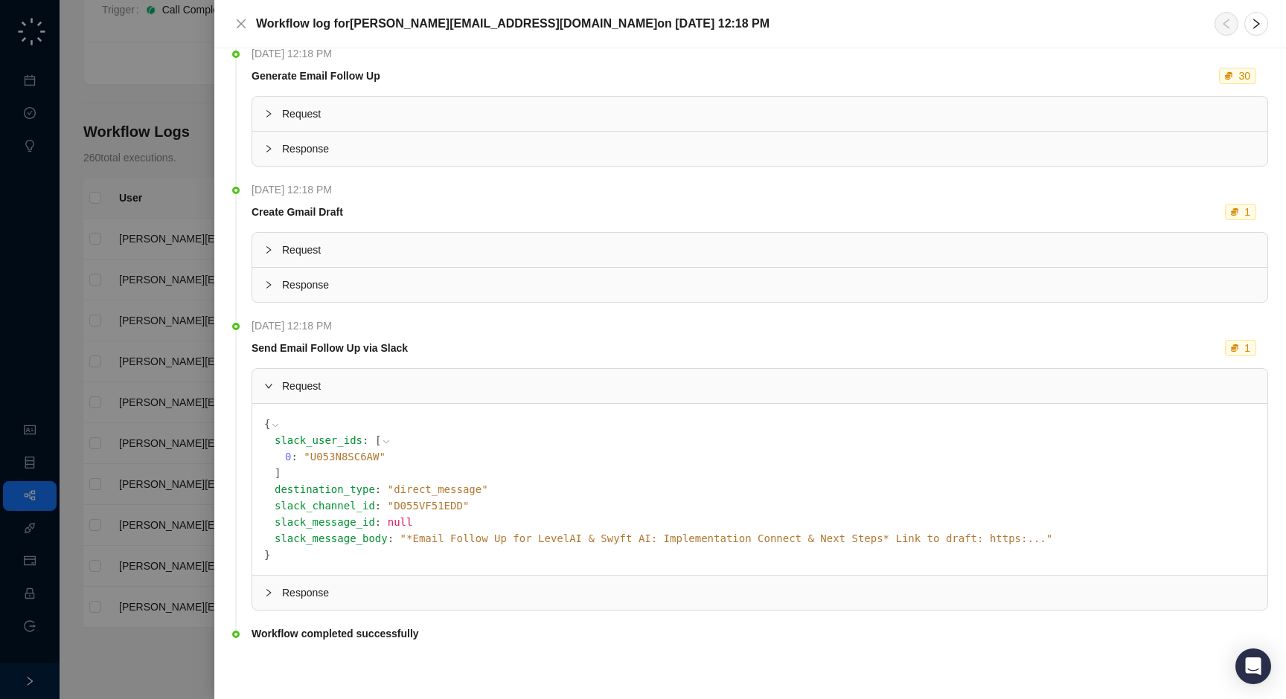
click at [0, 0] on icon at bounding box center [0, 0] width 0 height 0
click at [559, 284] on span "Response" at bounding box center [768, 285] width 973 height 16
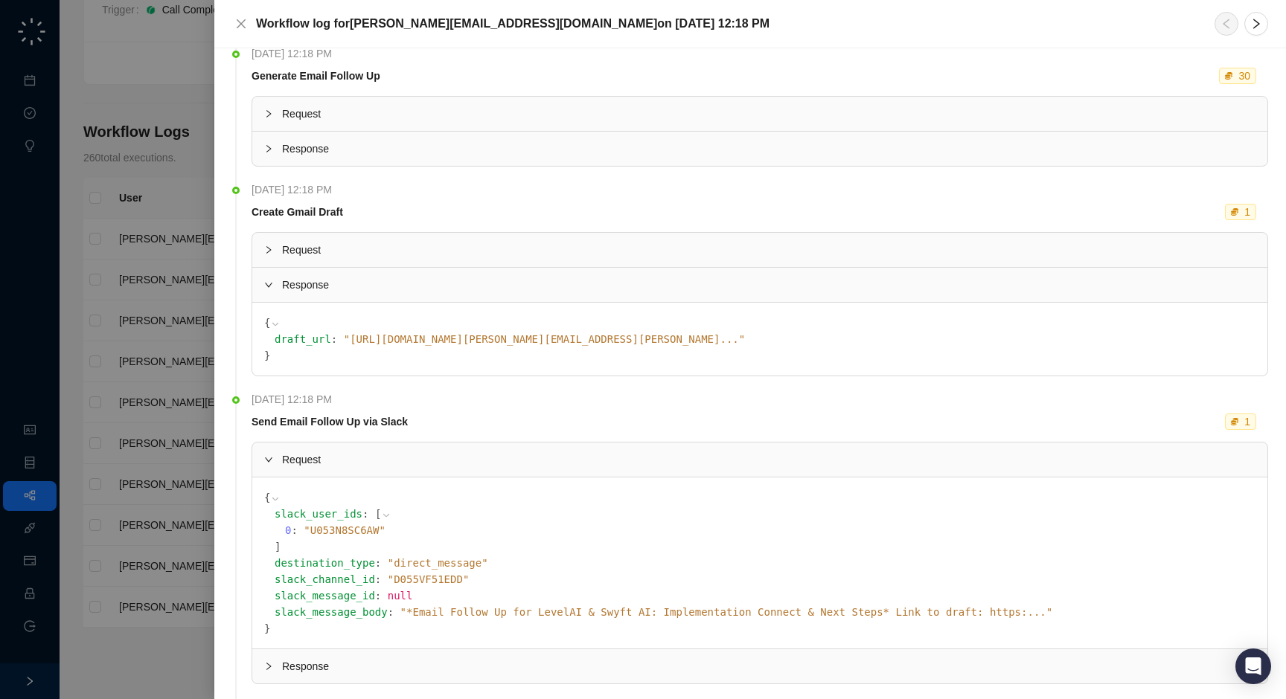
click at [0, 0] on icon at bounding box center [0, 0] width 0 height 0
